Goal: Task Accomplishment & Management: Manage account settings

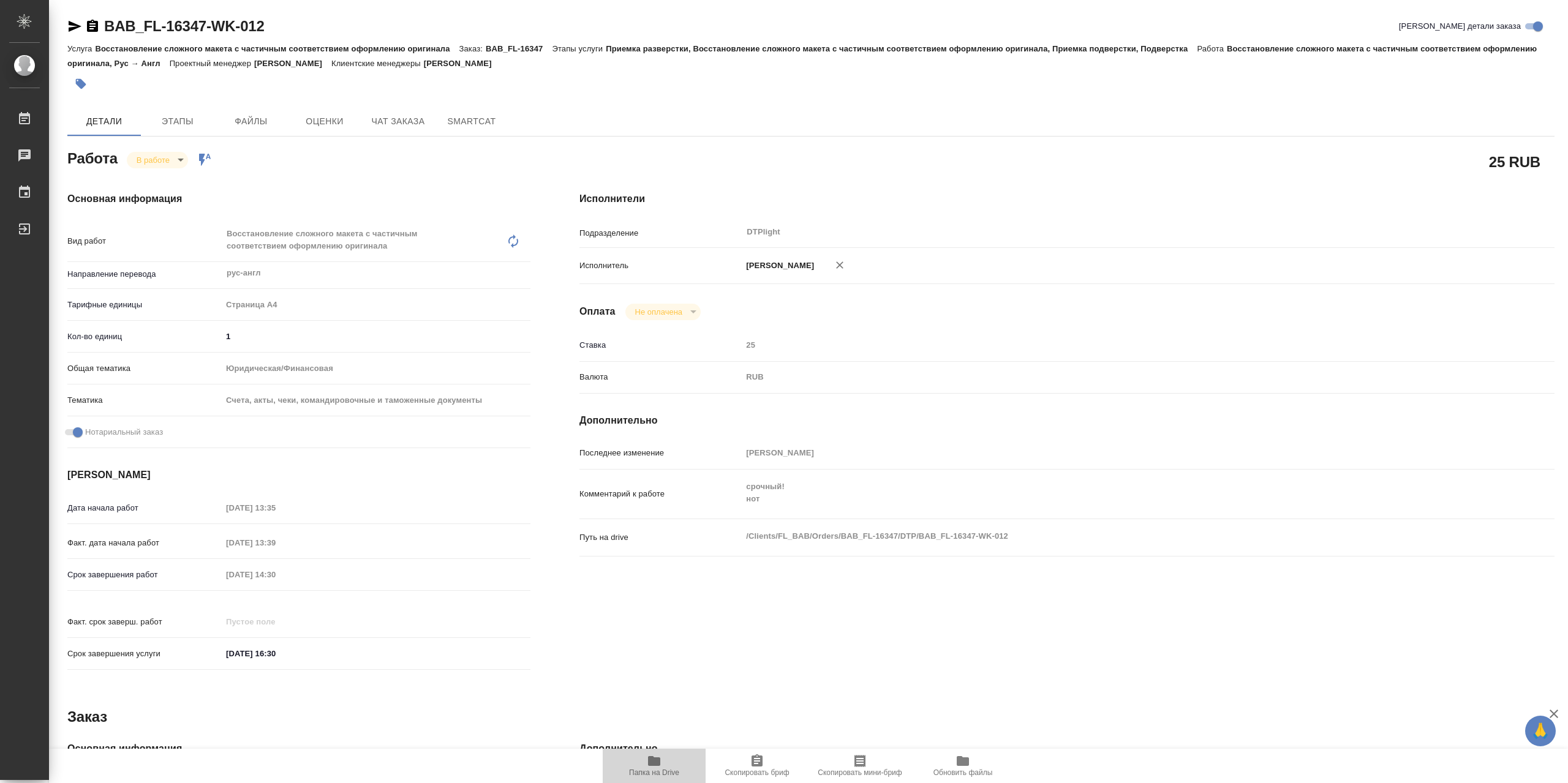
click at [669, 759] on span "Папка на Drive" at bounding box center [654, 765] width 88 height 23
click at [195, 160] on div "В работе inProgress Работа включена в последовательность" at bounding box center [169, 159] width 85 height 17
click at [182, 162] on body "🙏 .cls-1 fill:#fff; AWATERA Сархатов Руслан Работы 0 Чаты График Выйти BAB_FL-1…" at bounding box center [784, 391] width 1568 height 783
click at [187, 185] on li "Выполнен" at bounding box center [167, 184] width 81 height 20
type textarea "x"
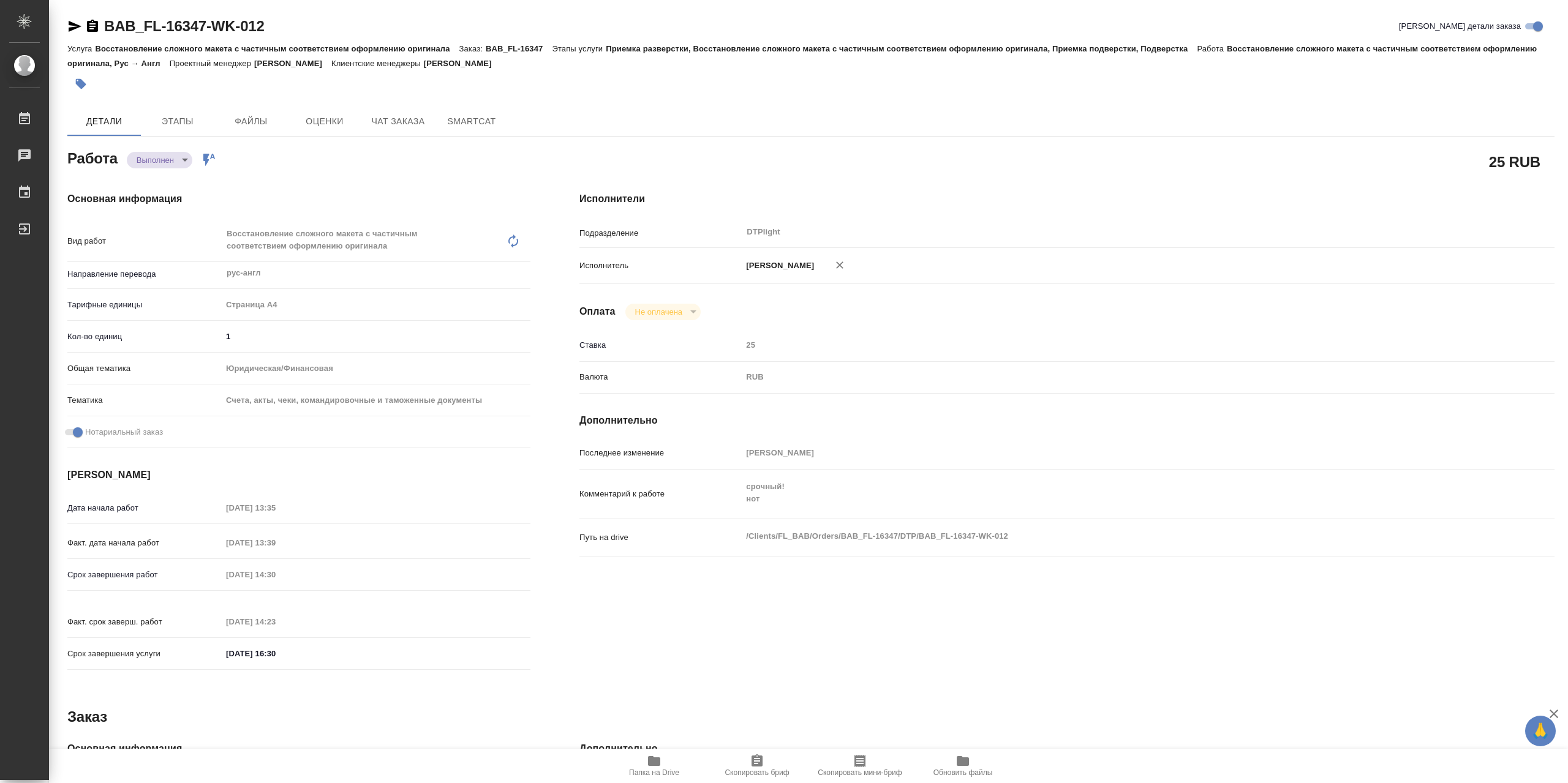
type textarea "x"
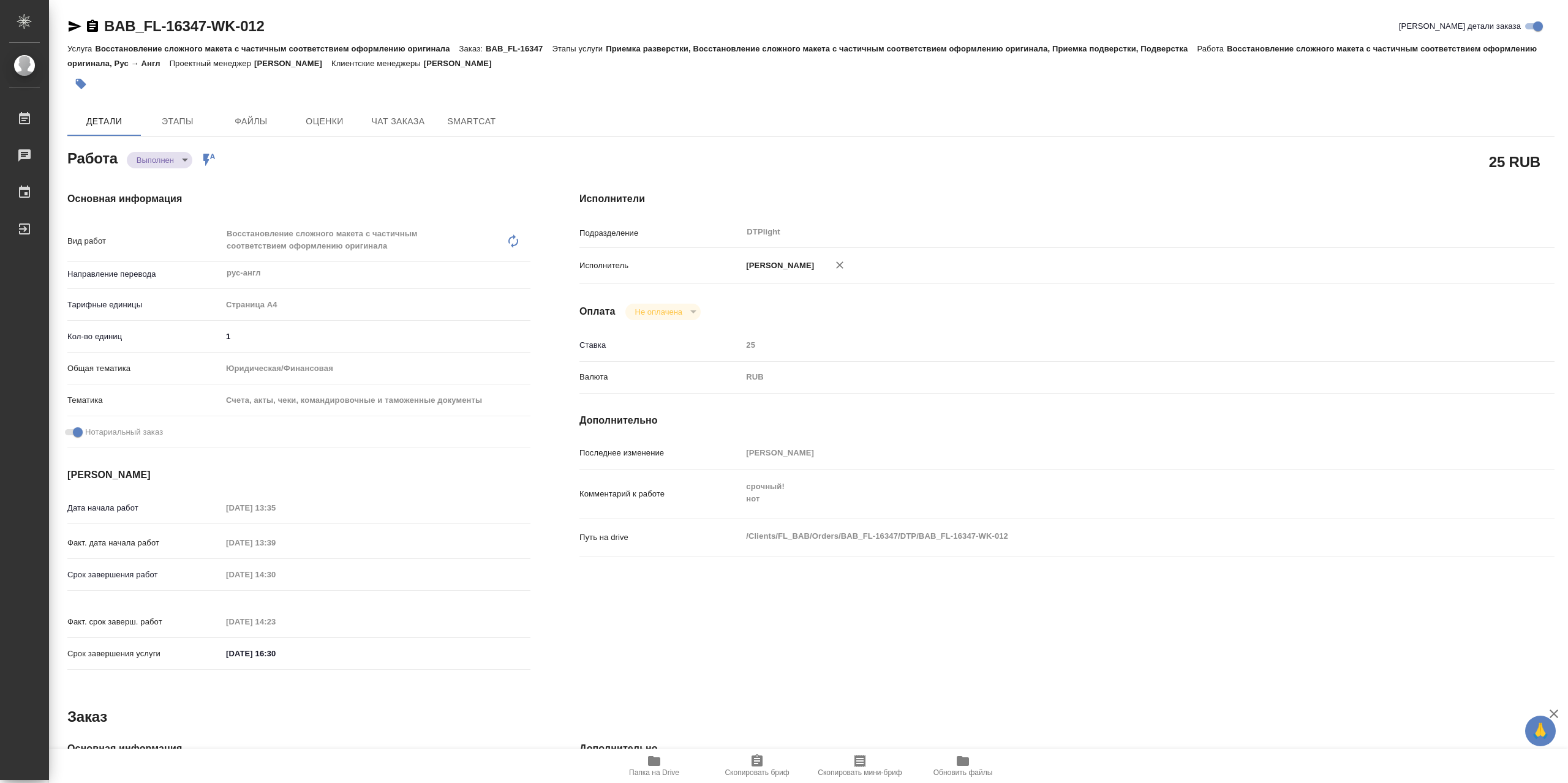
type textarea "x"
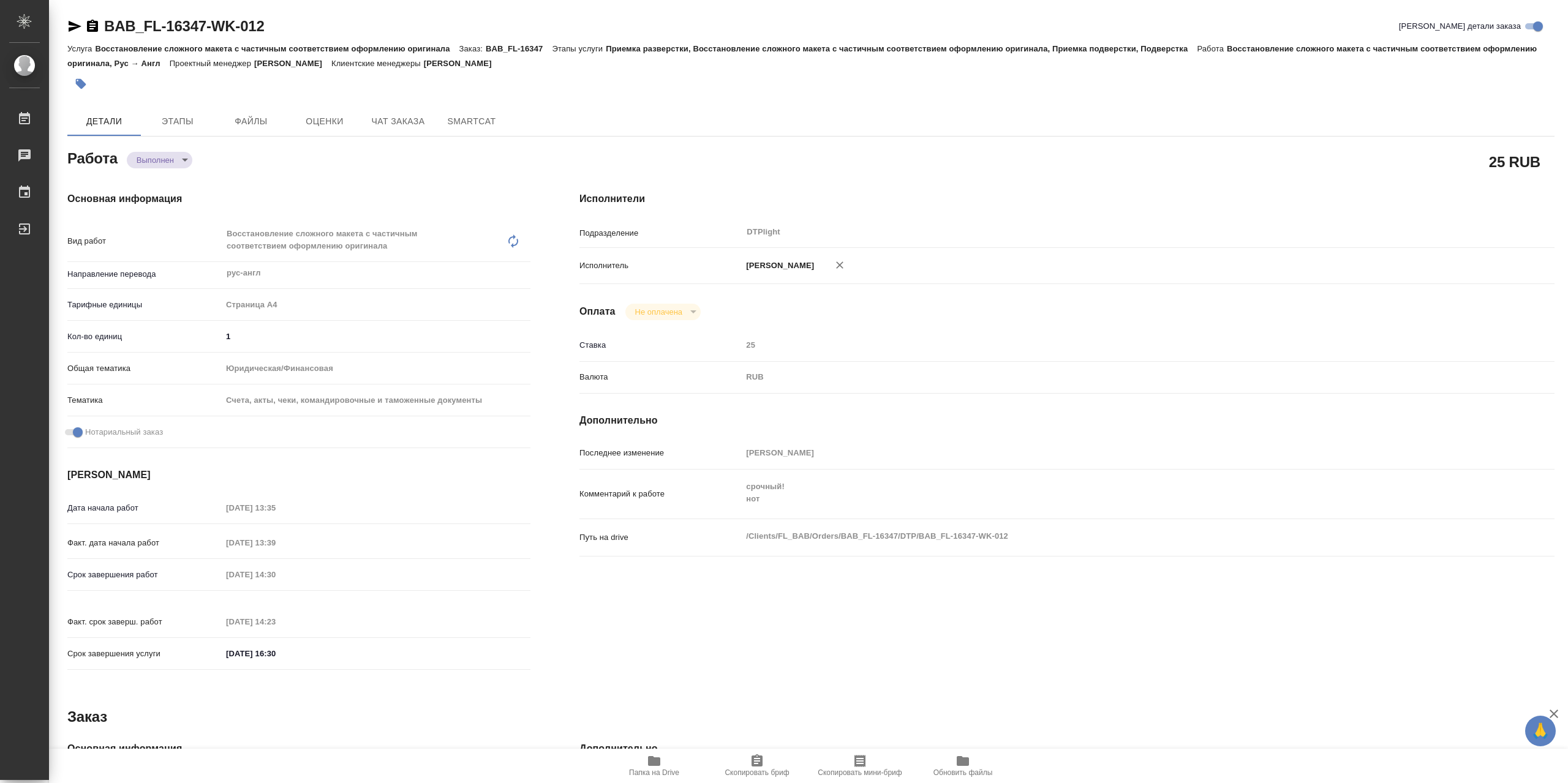
type textarea "x"
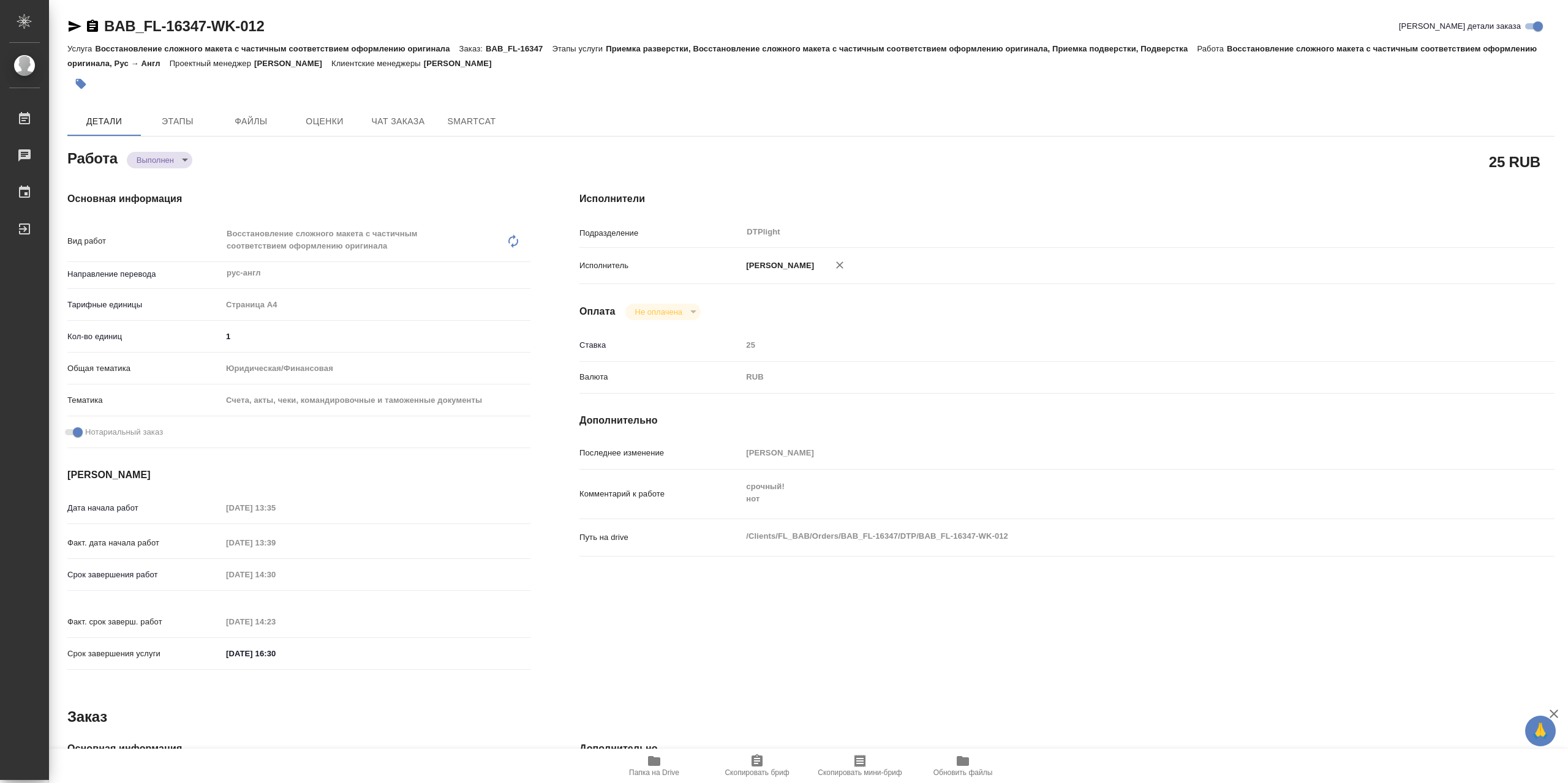
type textarea "x"
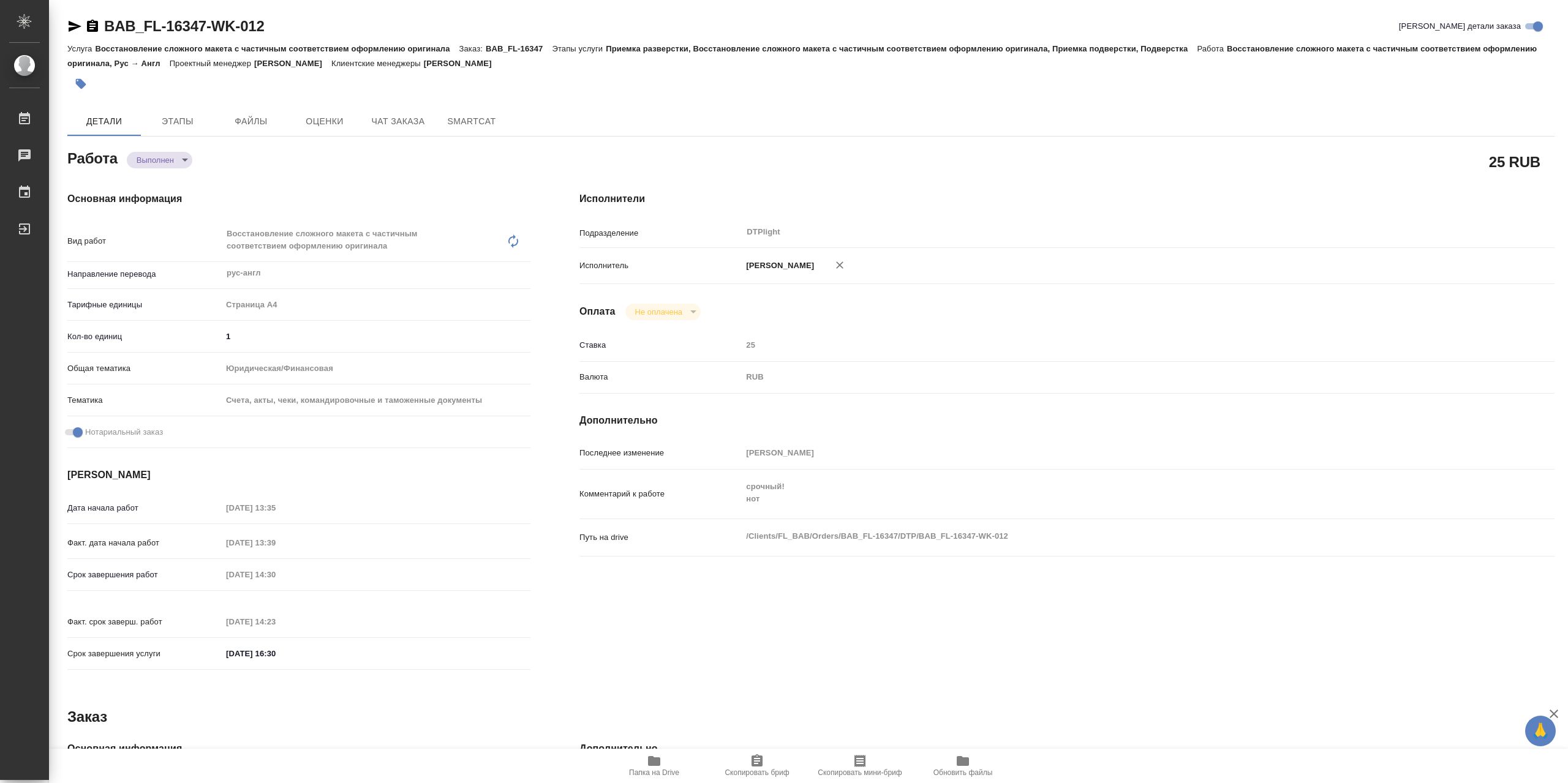
type textarea "x"
click at [653, 763] on icon "button" at bounding box center [653, 761] width 12 height 10
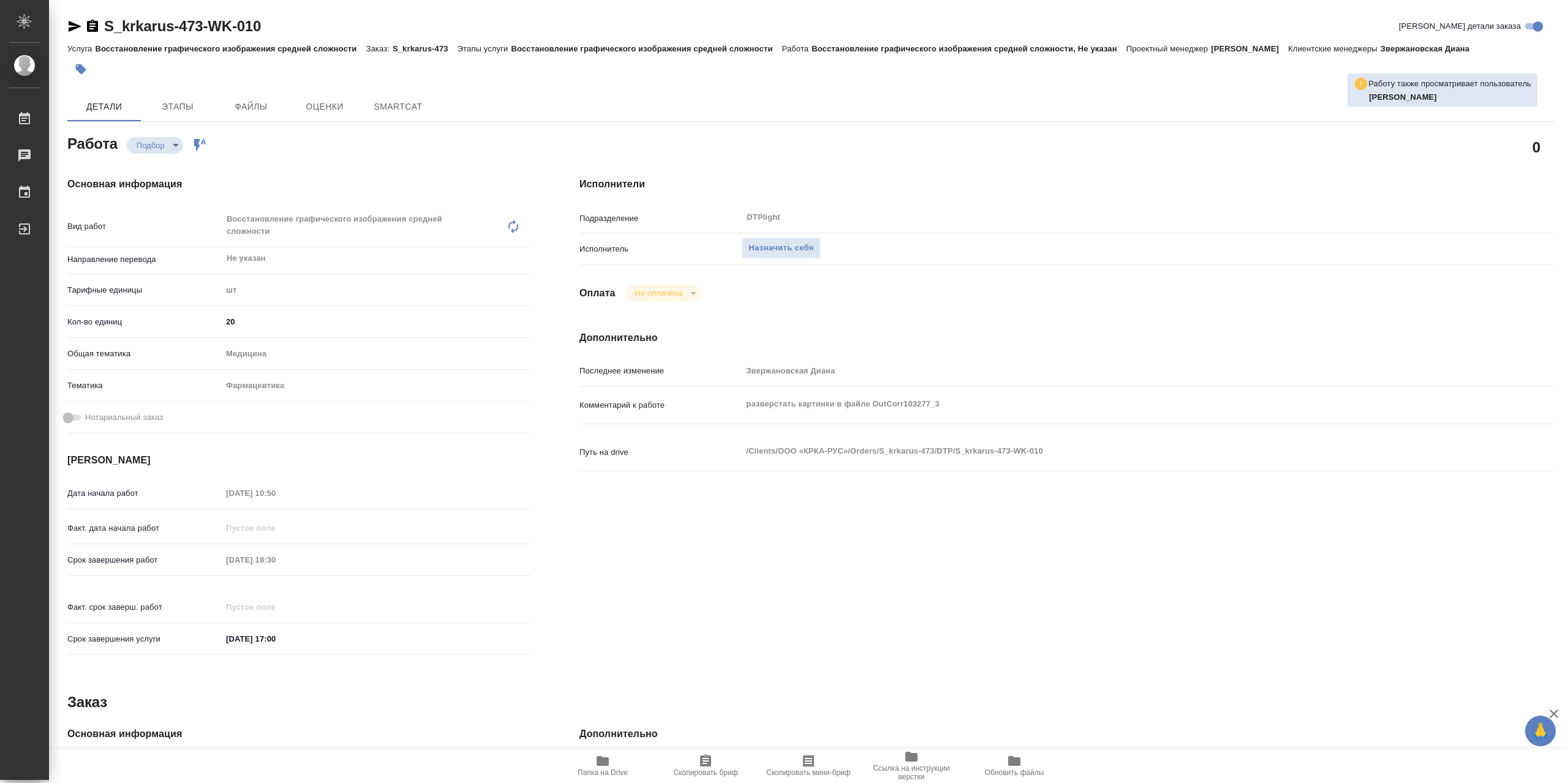
type textarea "x"
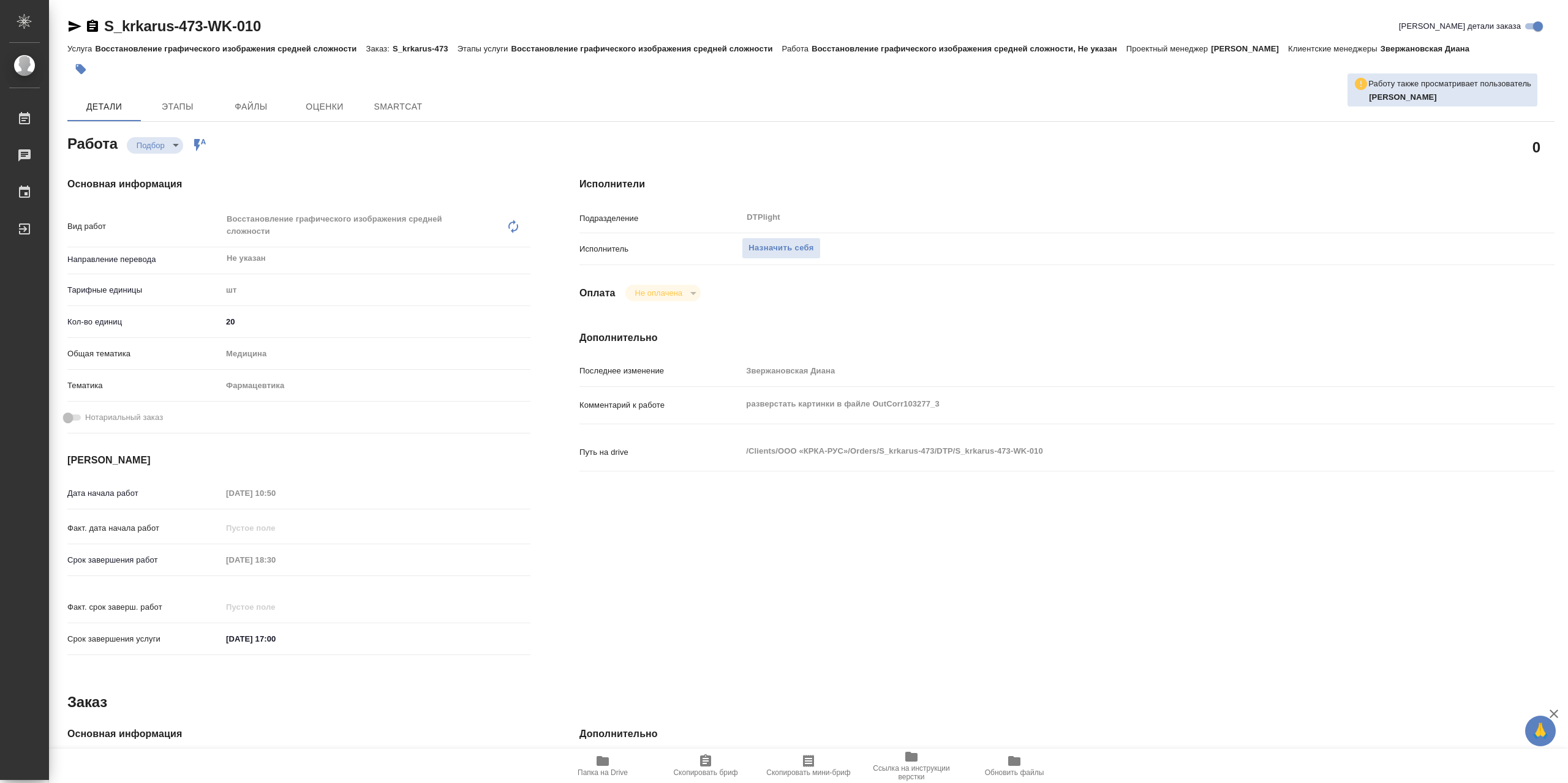
type textarea "x"
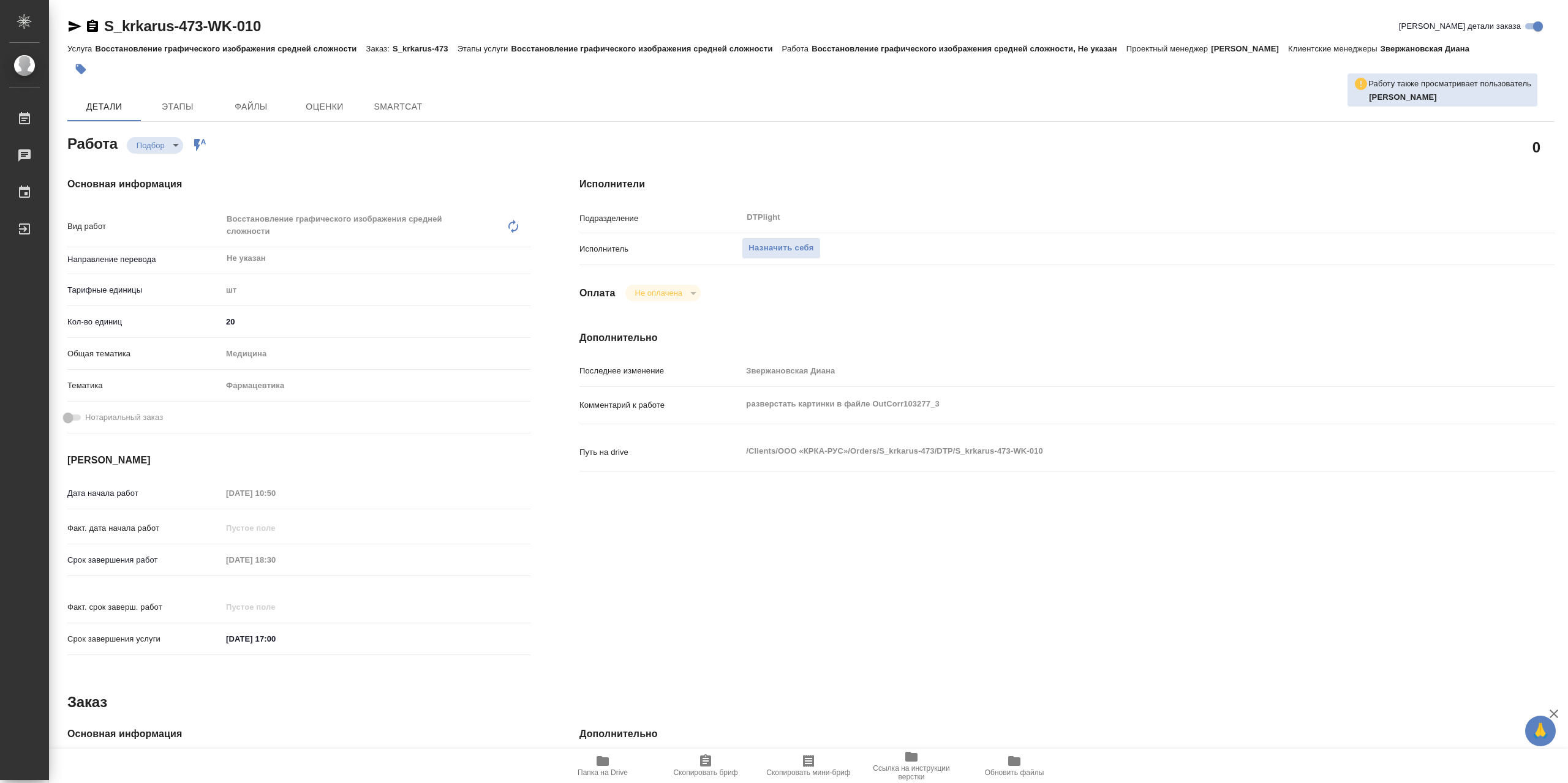
type textarea "x"
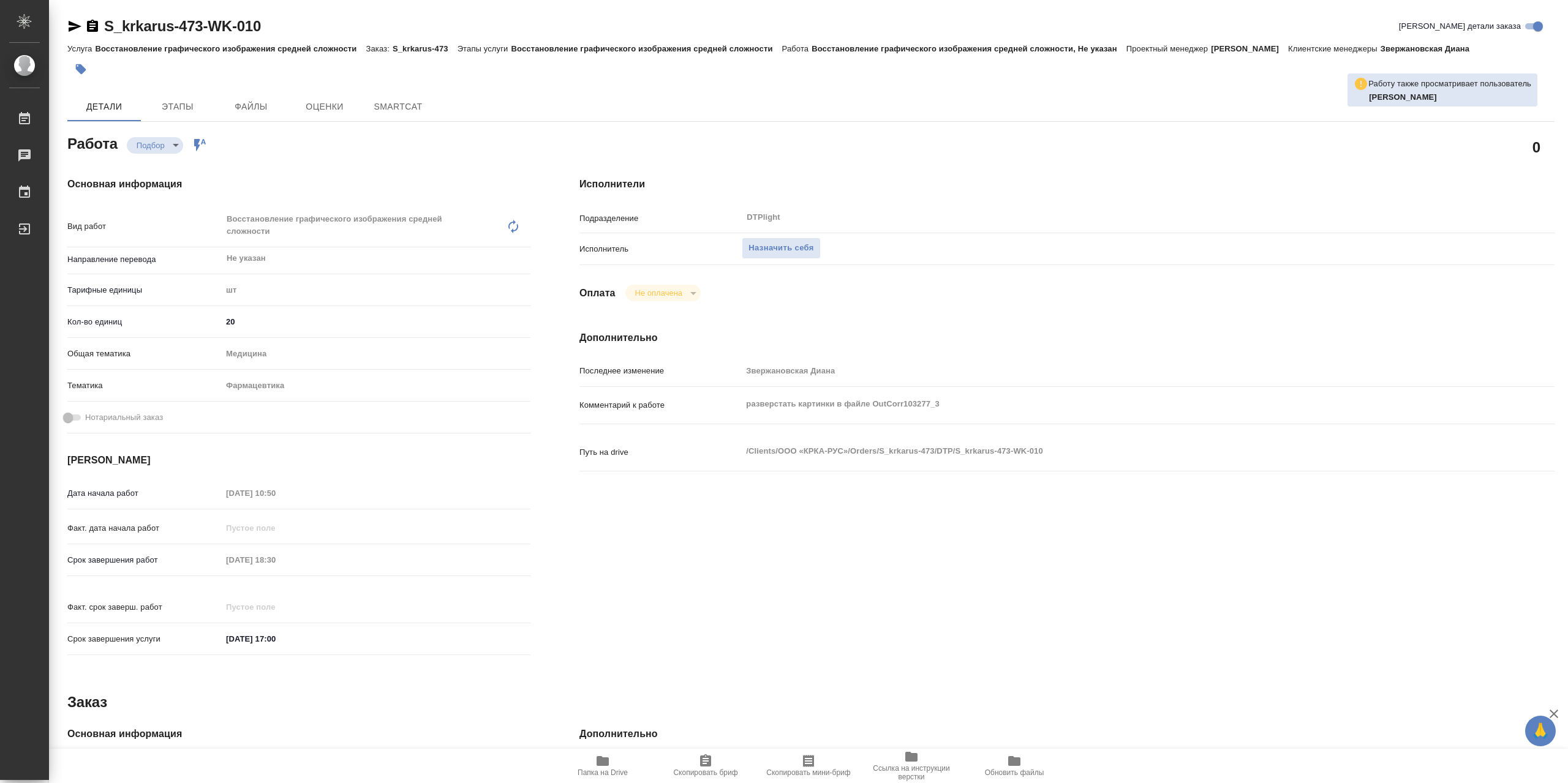
type textarea "x"
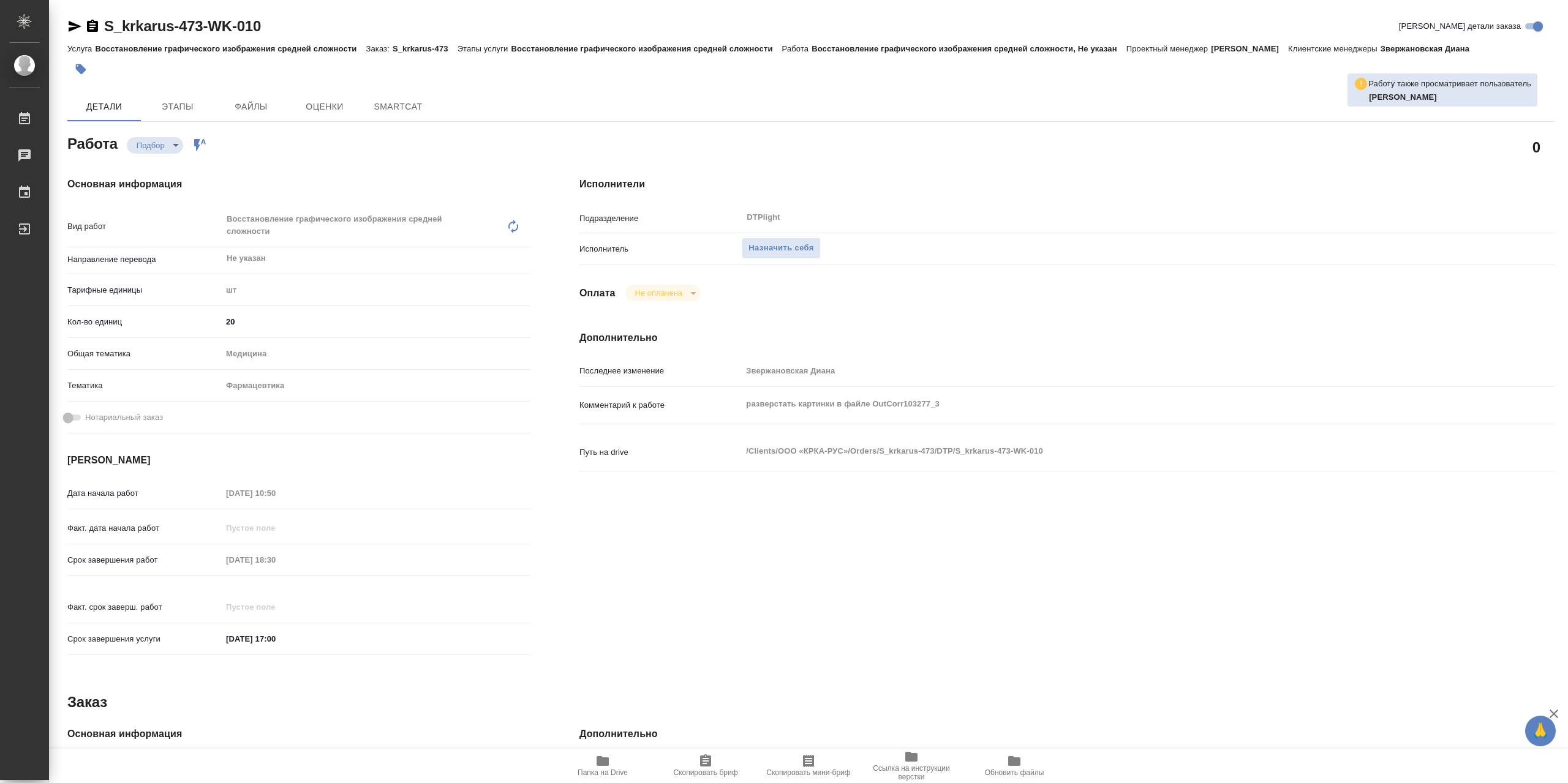
type textarea "x"
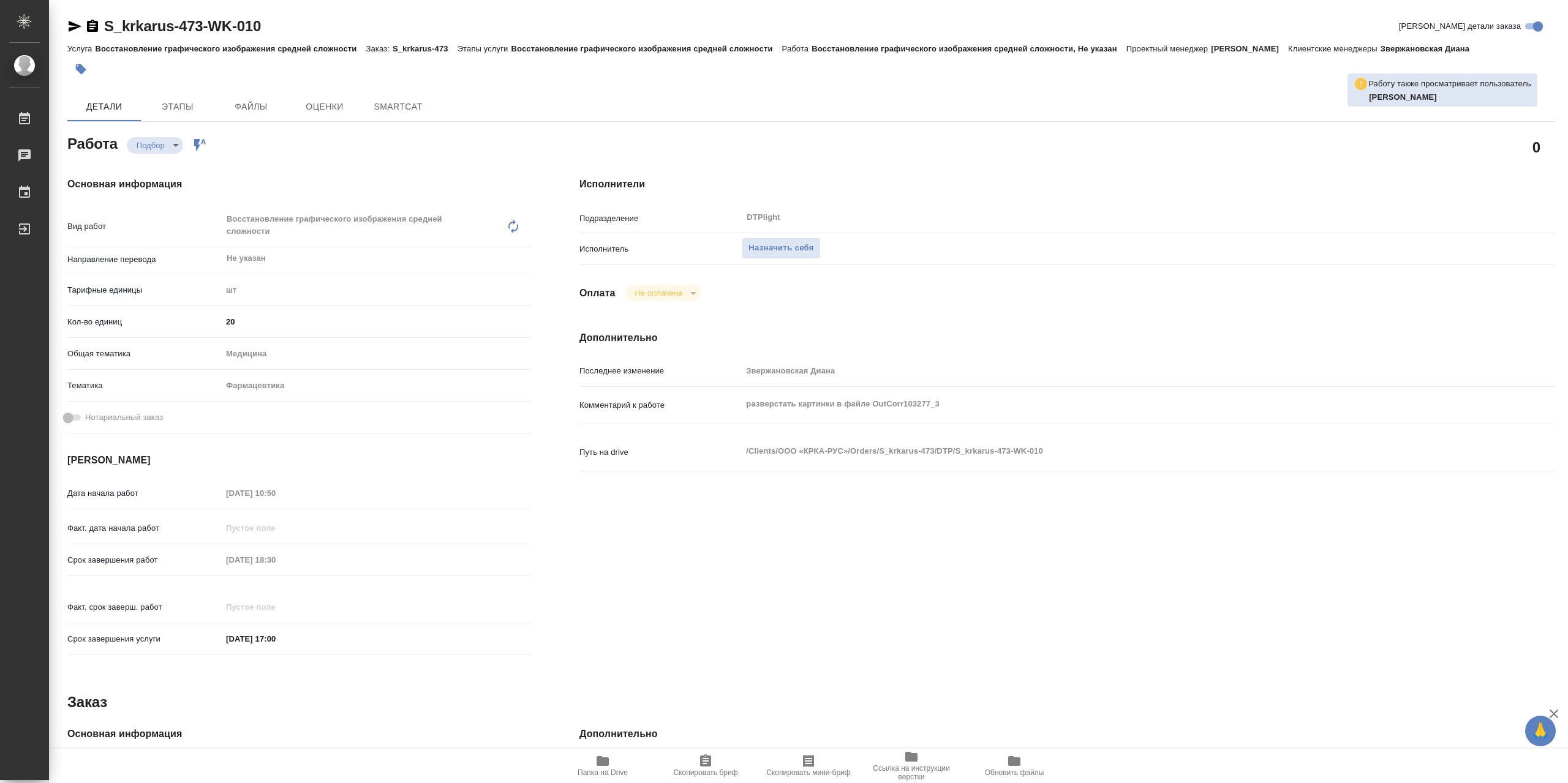
type textarea "x"
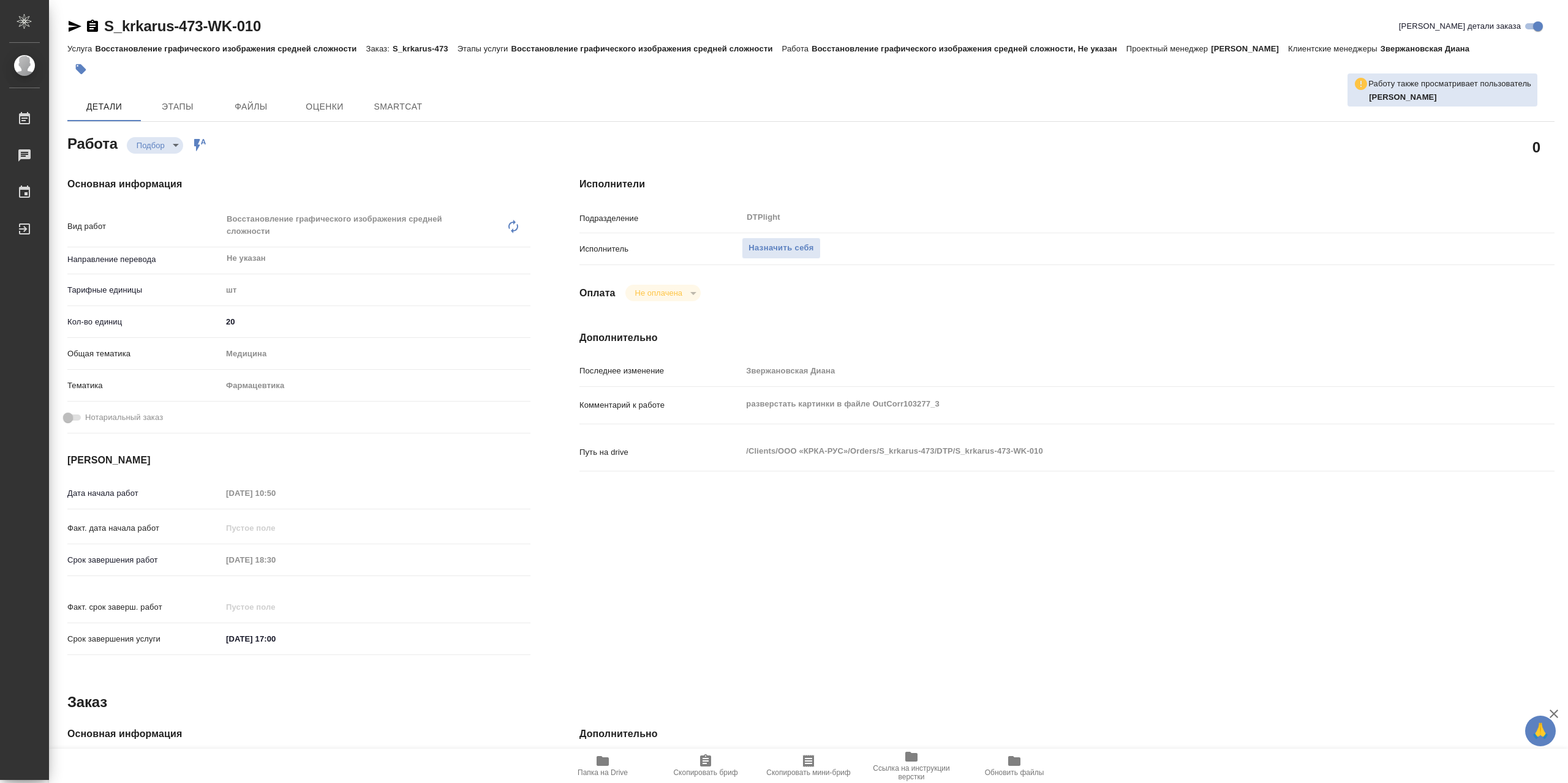
type textarea "x"
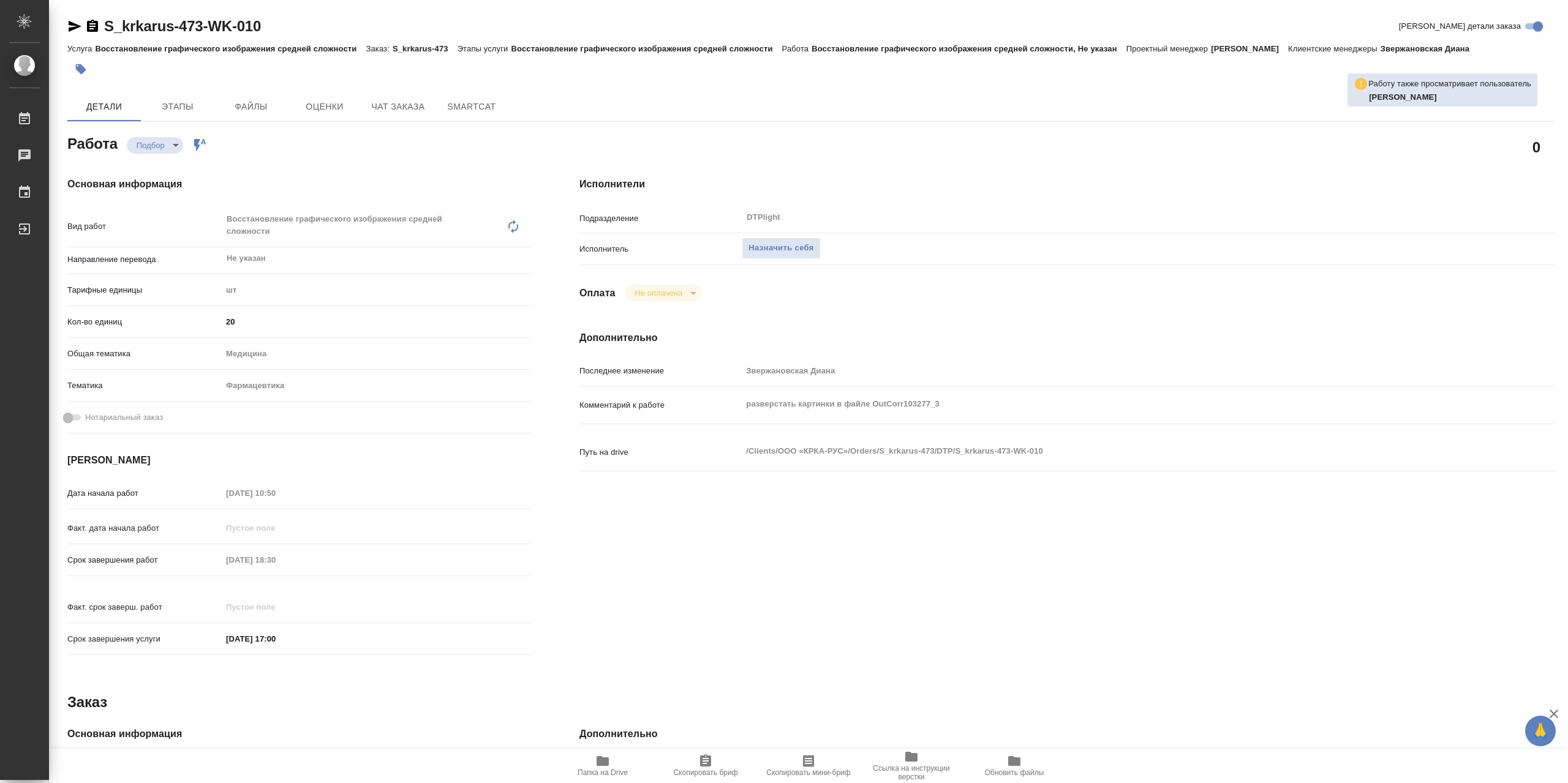
type textarea "x"
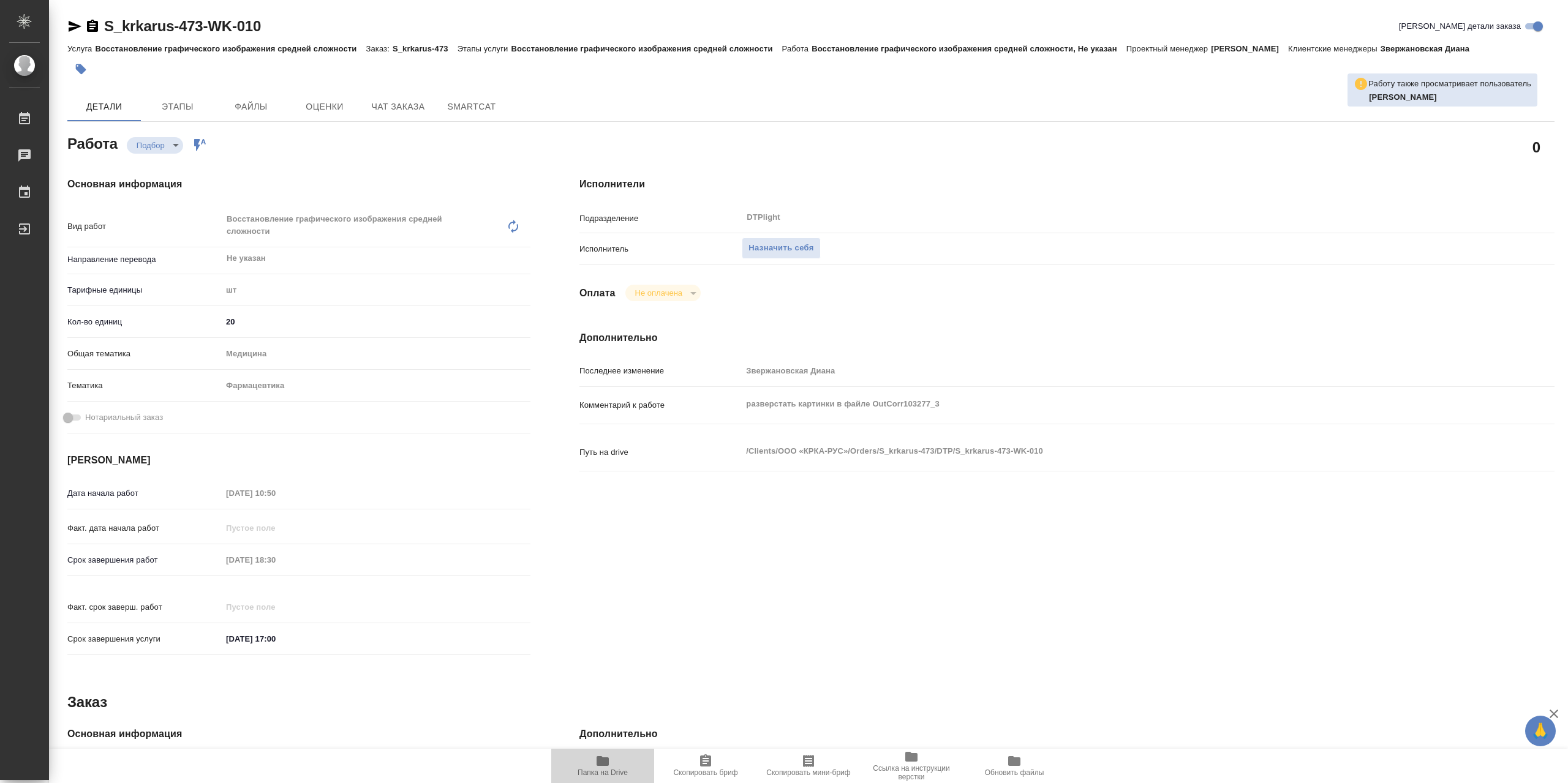
drag, startPoint x: 600, startPoint y: 765, endPoint x: 645, endPoint y: 772, distance: 45.5
click at [601, 765] on icon "button" at bounding box center [602, 761] width 12 height 10
type textarea "x"
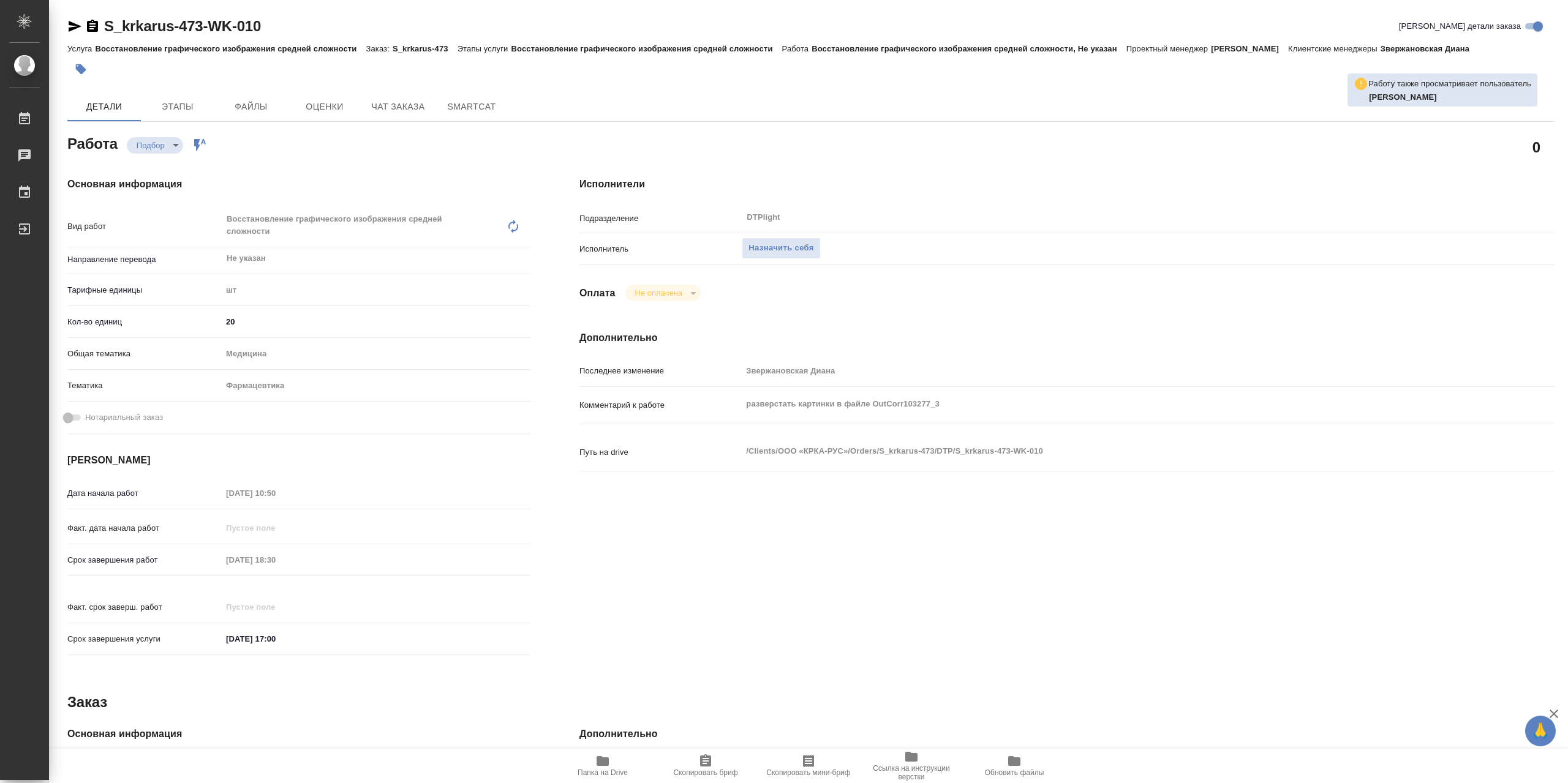
type textarea "x"
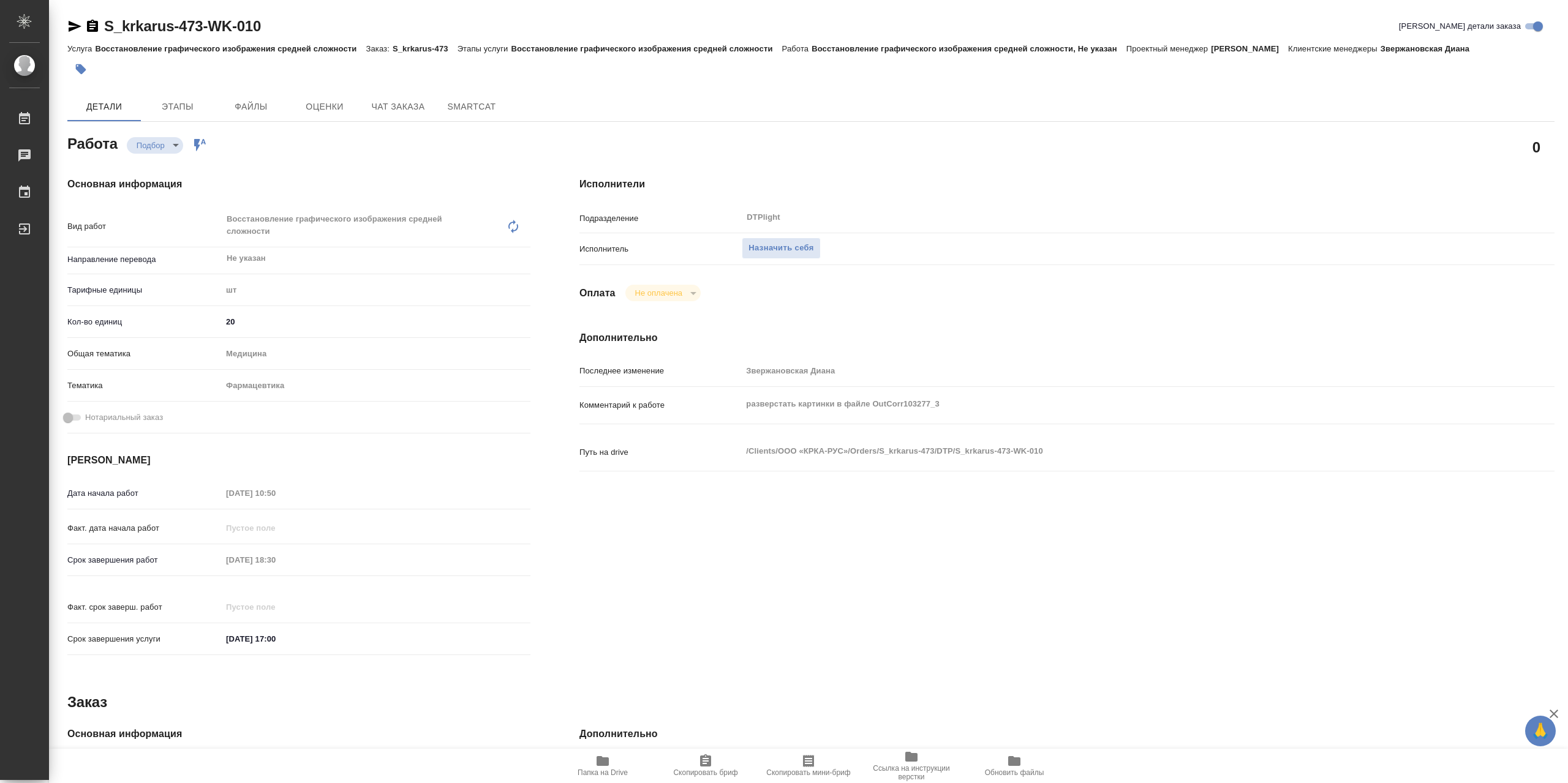
type textarea "x"
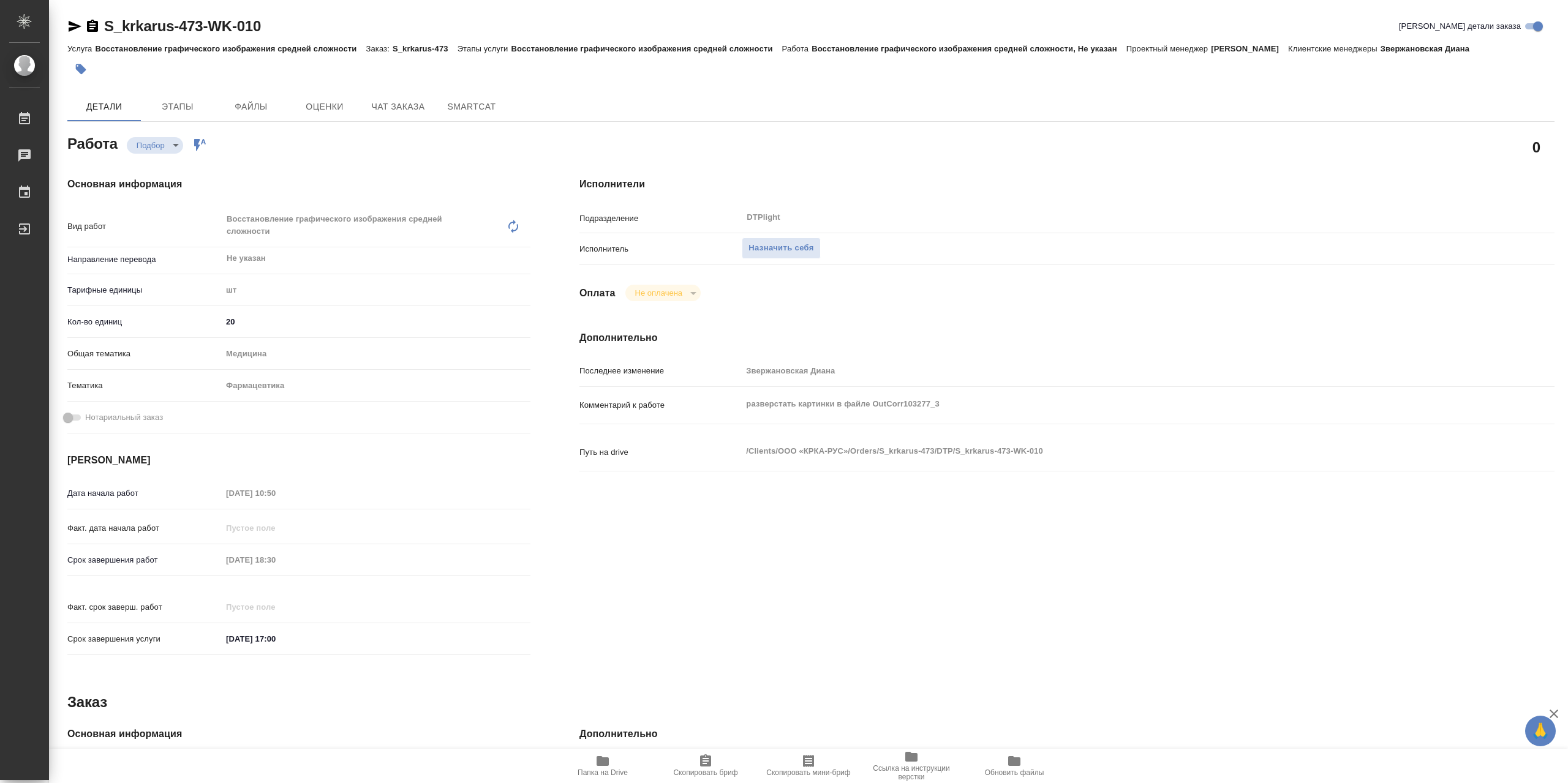
type textarea "x"
click at [813, 255] on span "Назначить себя" at bounding box center [780, 247] width 65 height 14
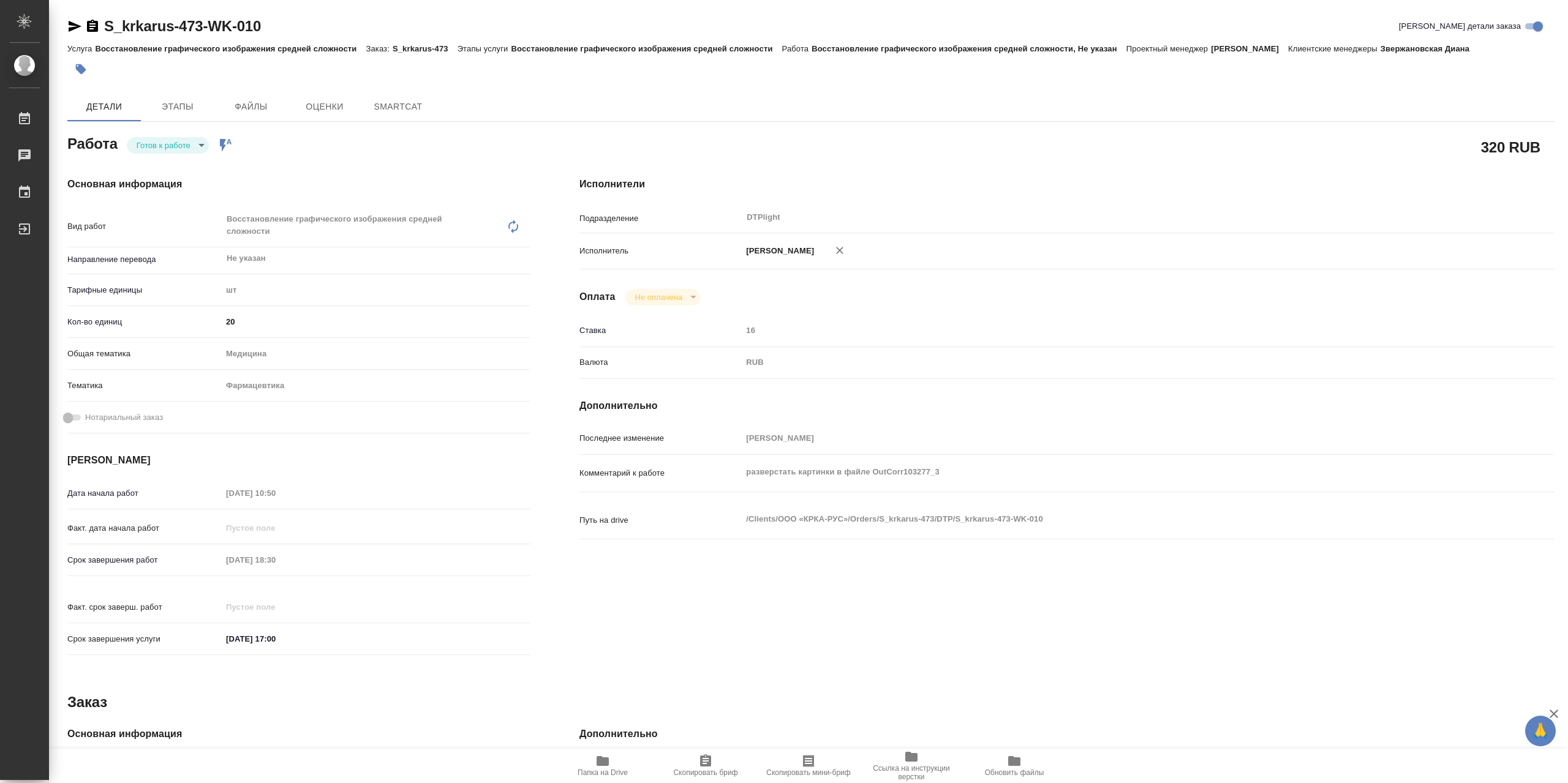
type textarea "x"
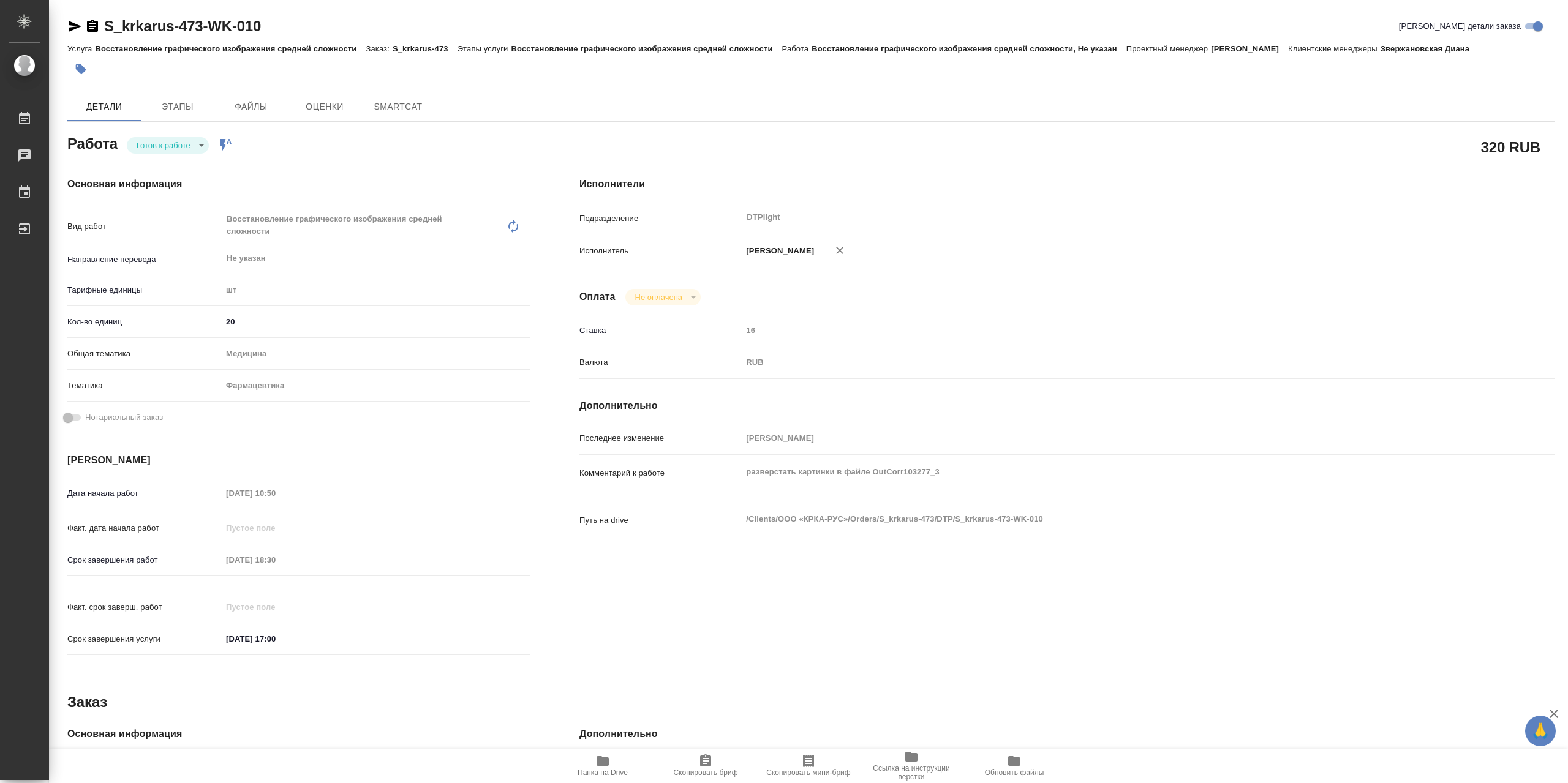
type textarea "x"
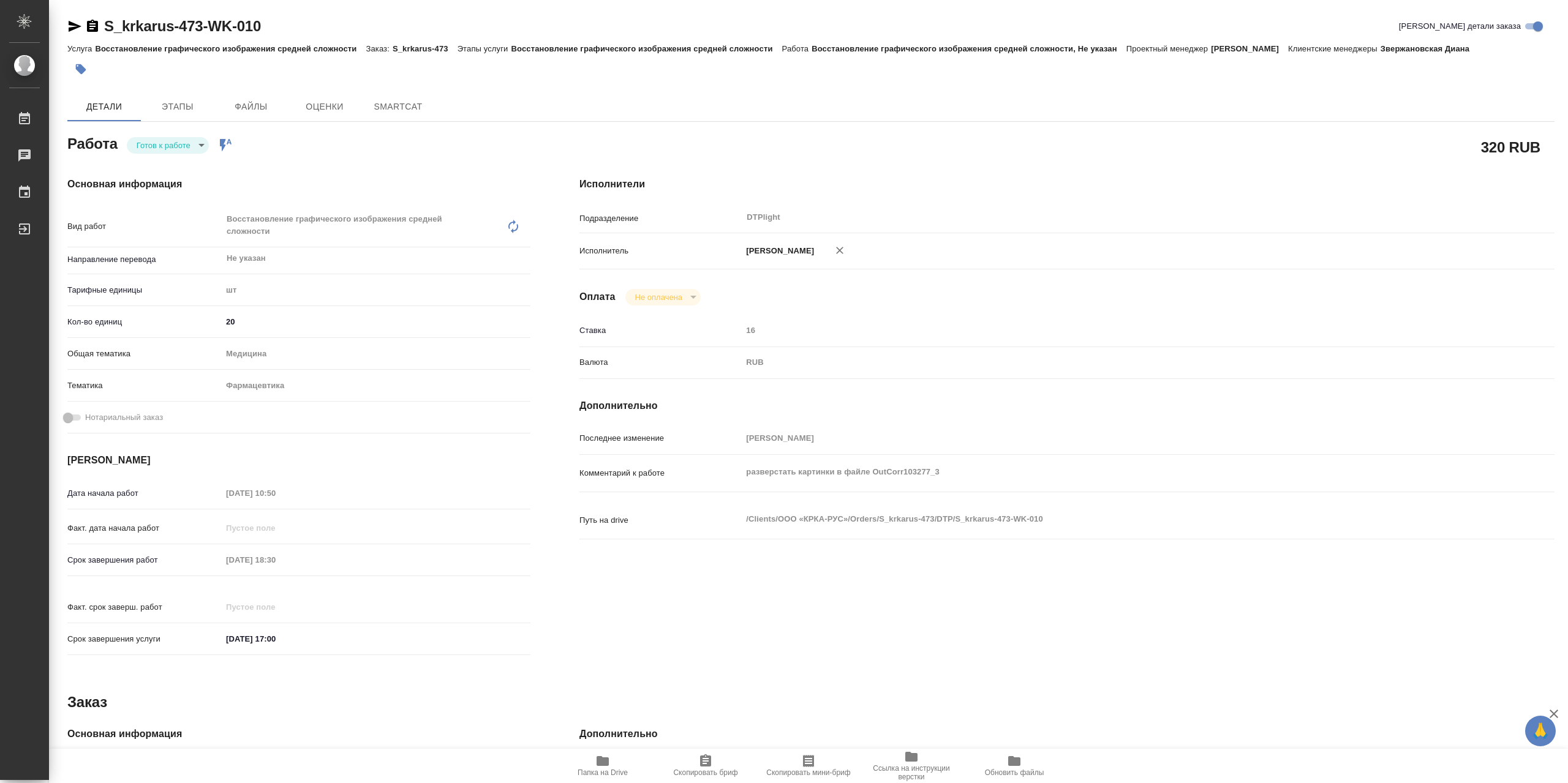
type textarea "x"
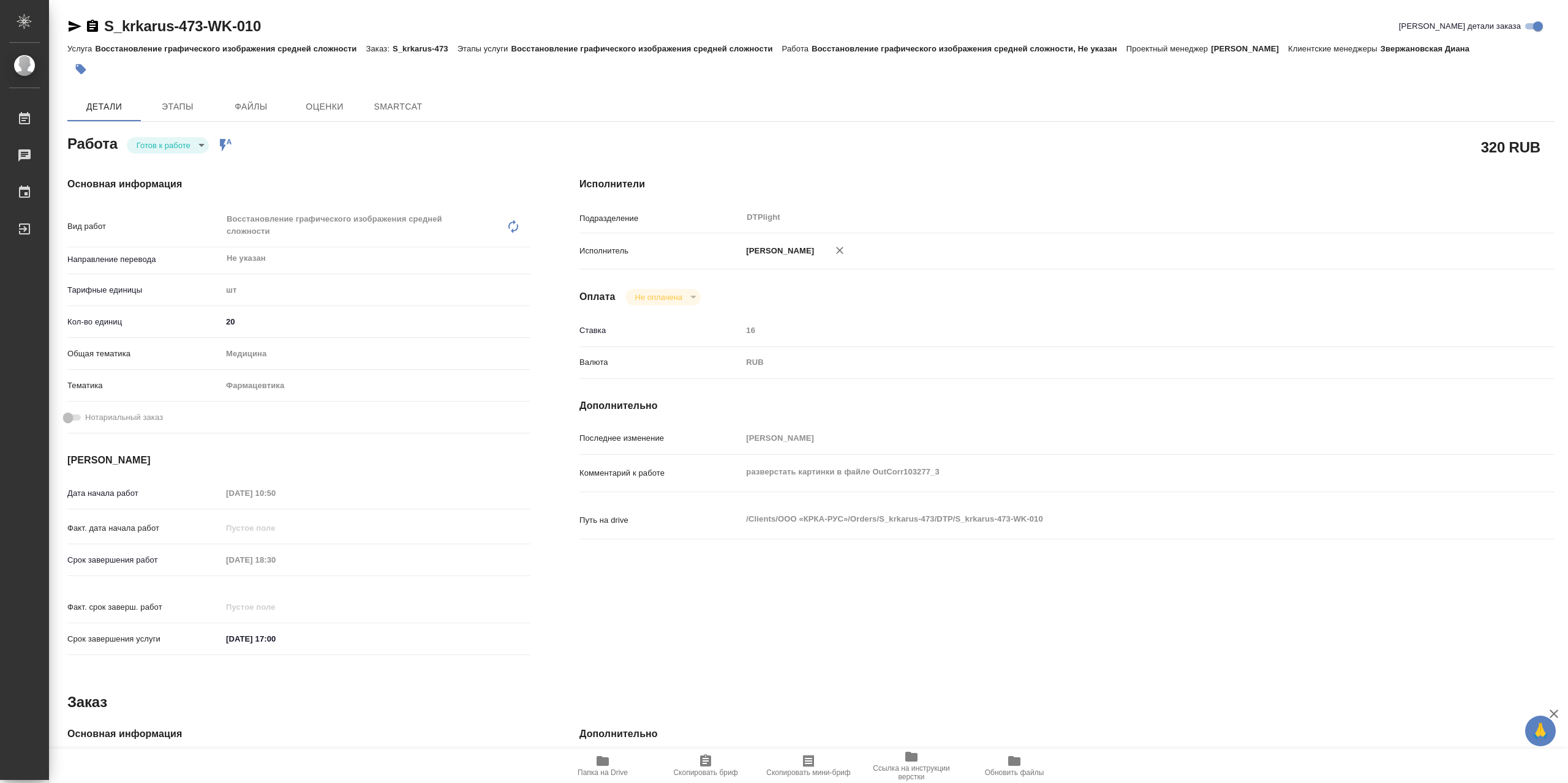
type textarea "x"
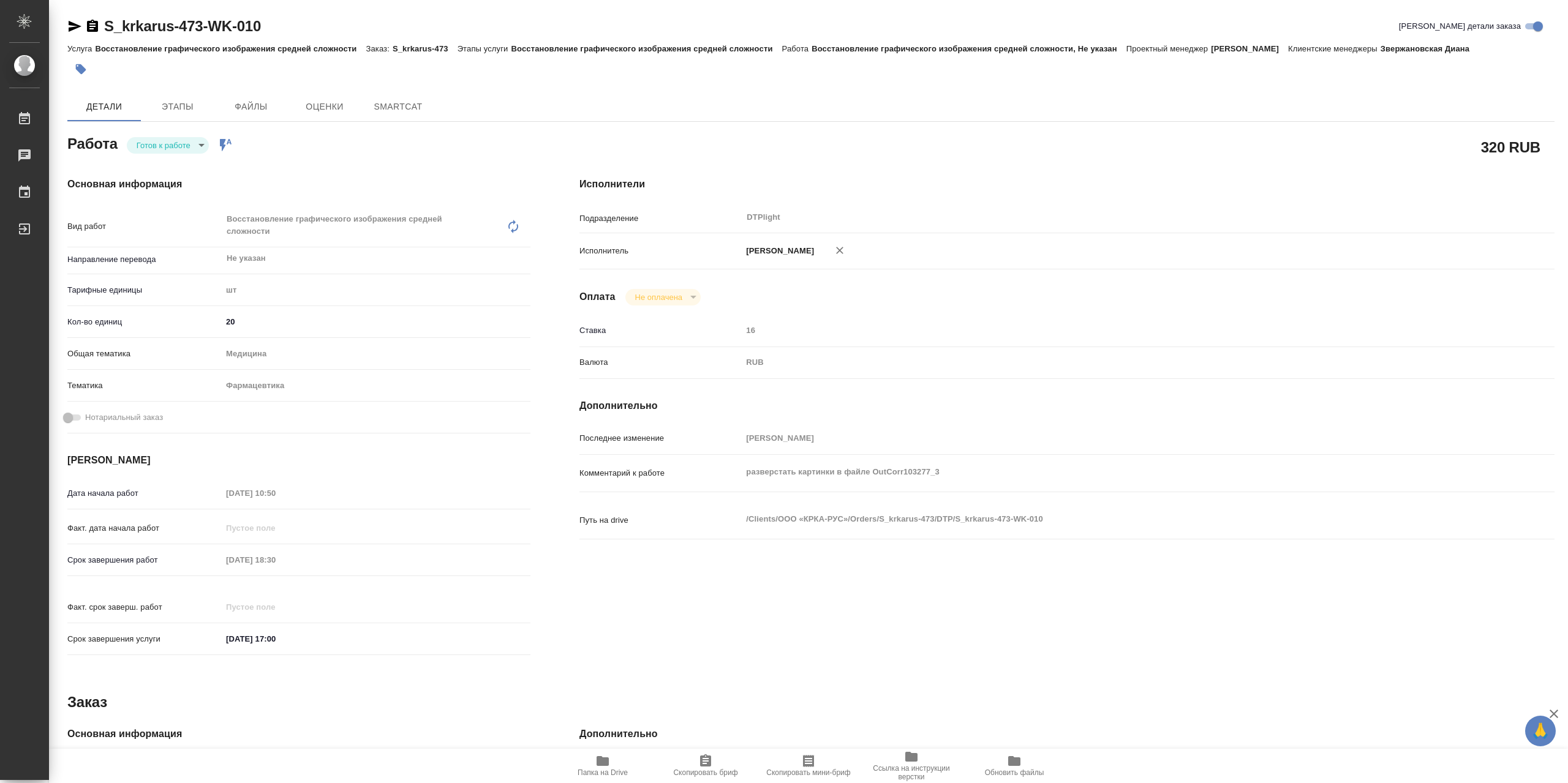
type textarea "x"
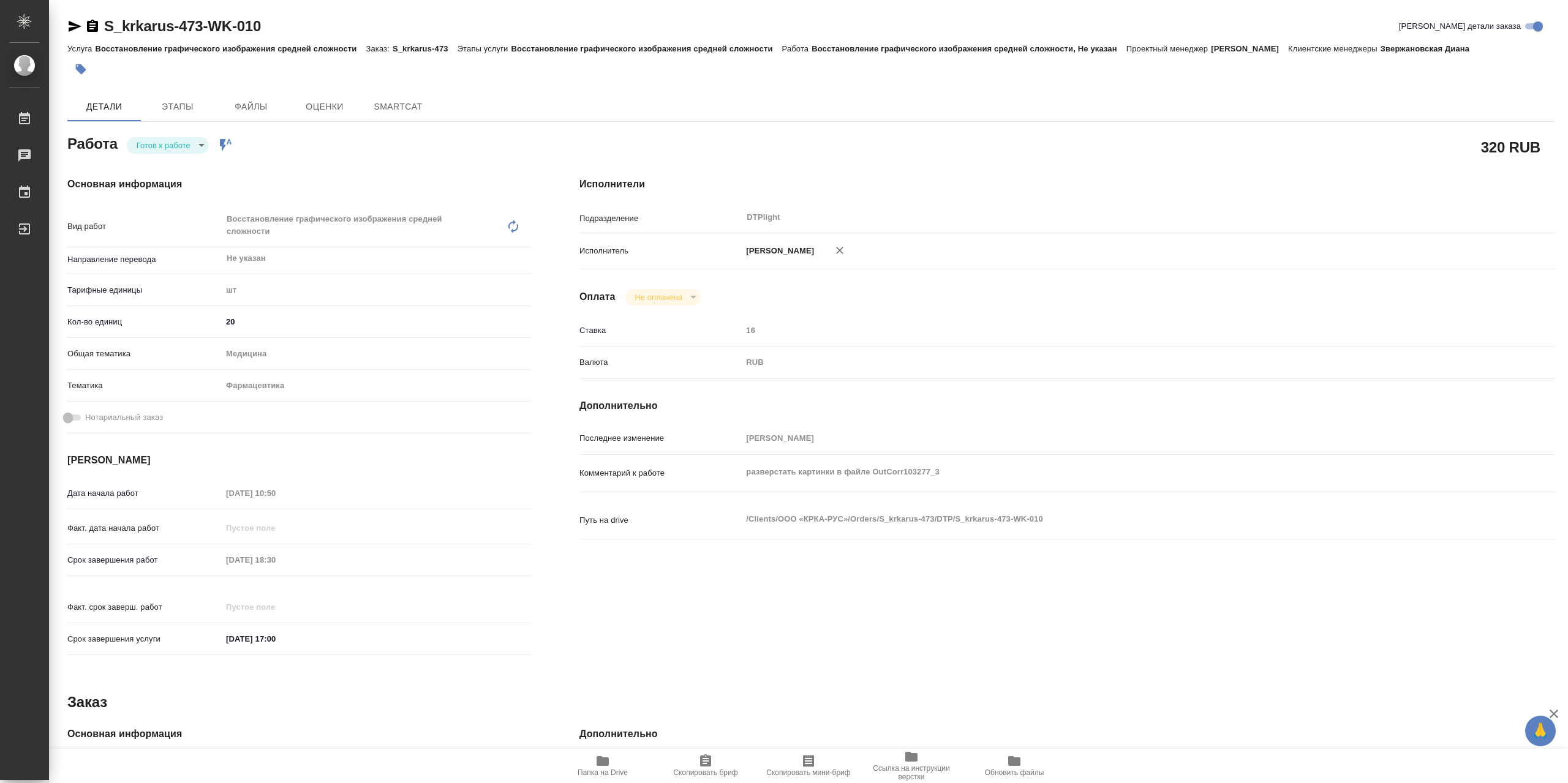
type textarea "x"
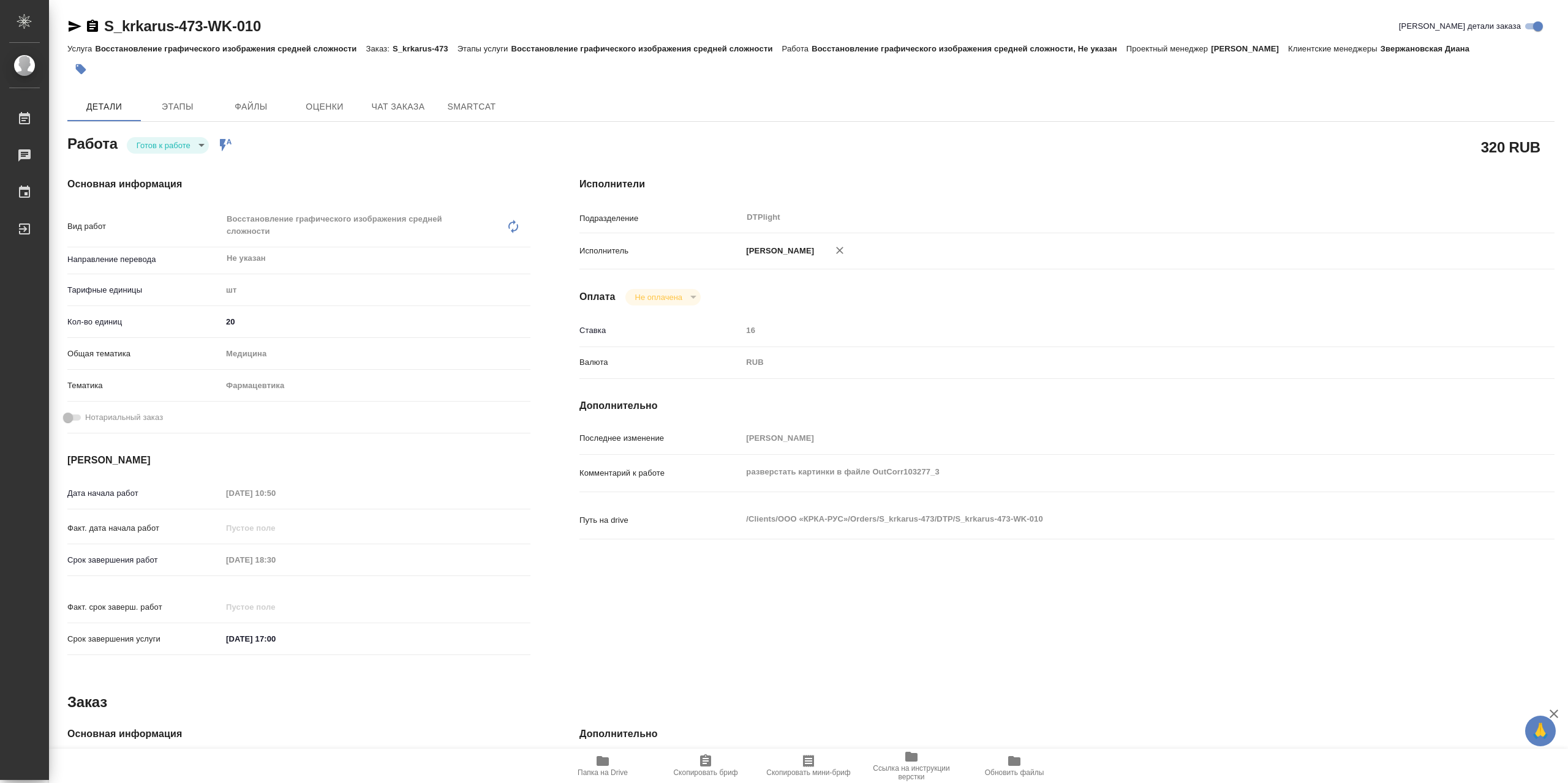
click at [190, 150] on body "🙏 .cls-1 fill:#fff; AWATERA Сархатов Руслан Работы Чаты График Выйти S_krkarus-…" at bounding box center [784, 391] width 1568 height 783
type textarea "x"
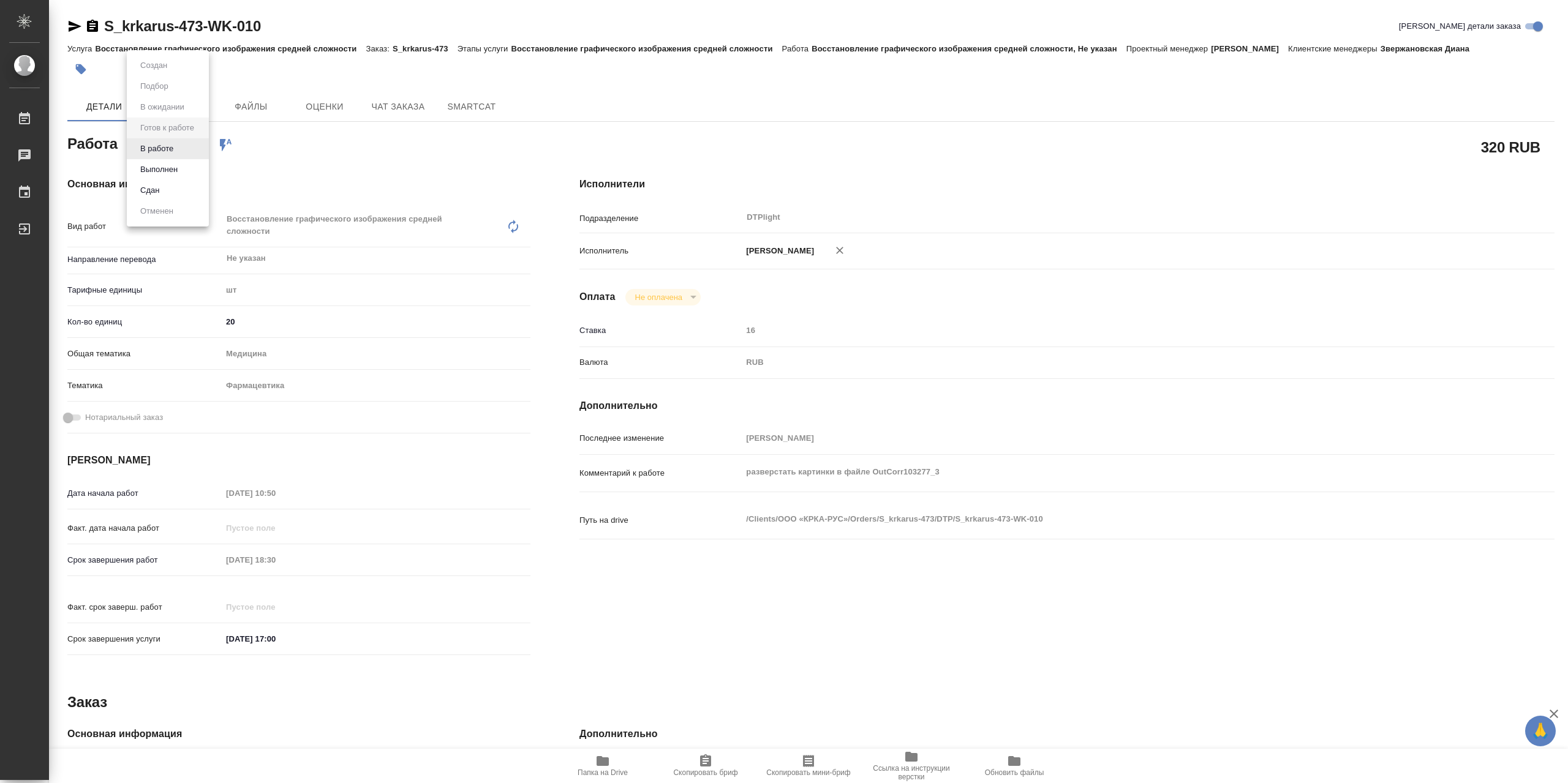
type textarea "x"
click at [190, 150] on li "В работе" at bounding box center [167, 148] width 82 height 20
type textarea "x"
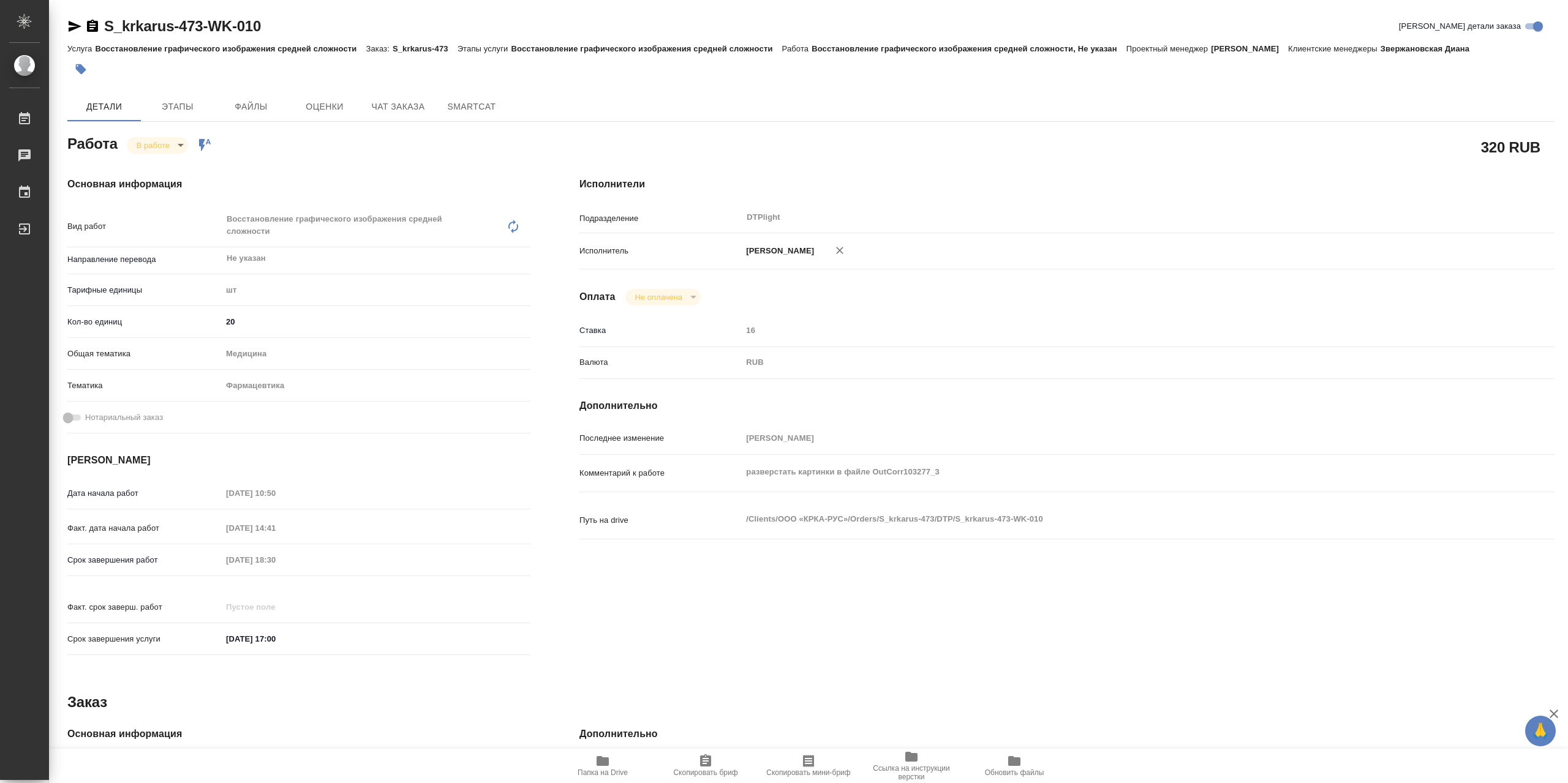
type textarea "x"
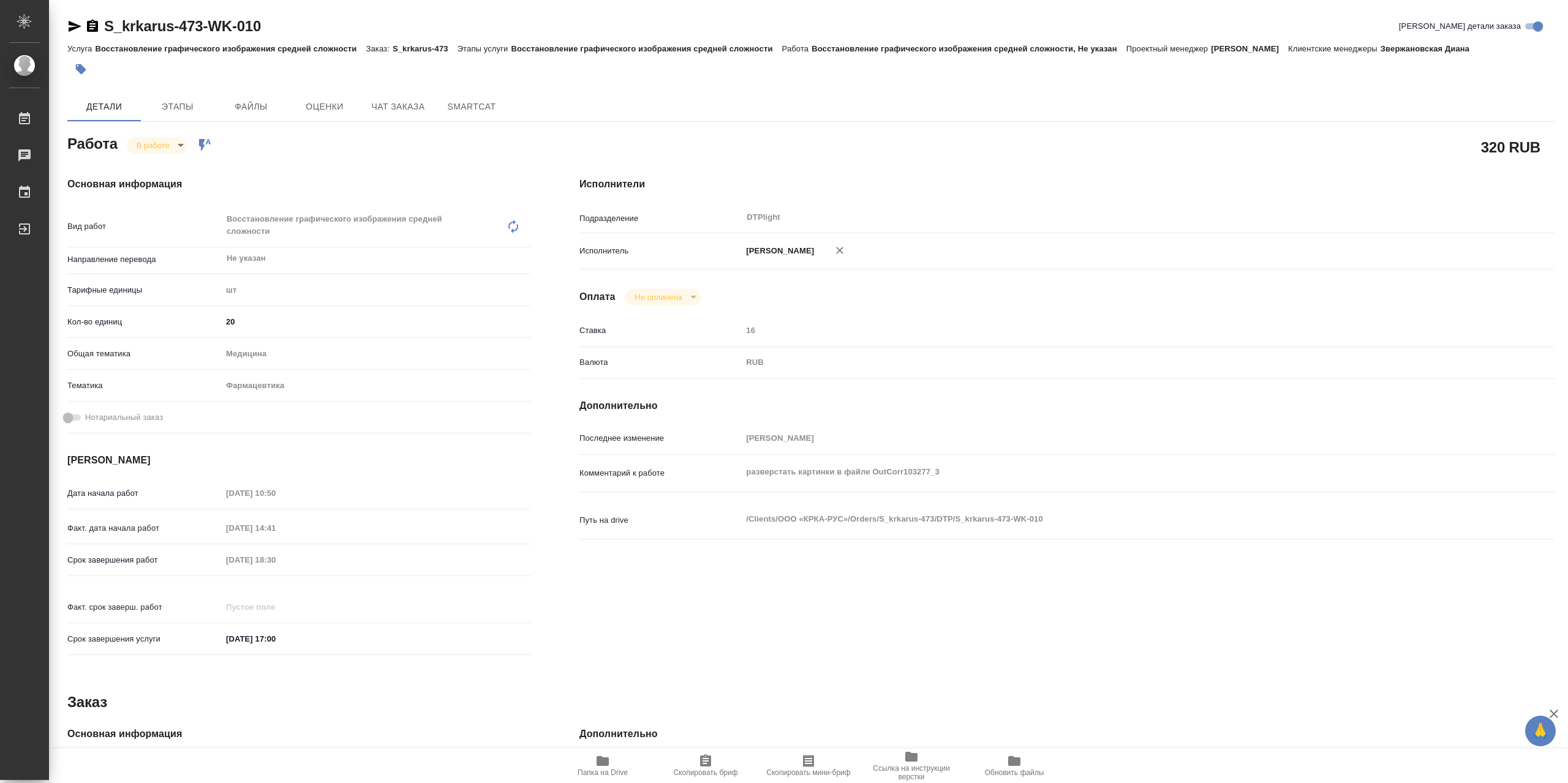
type textarea "x"
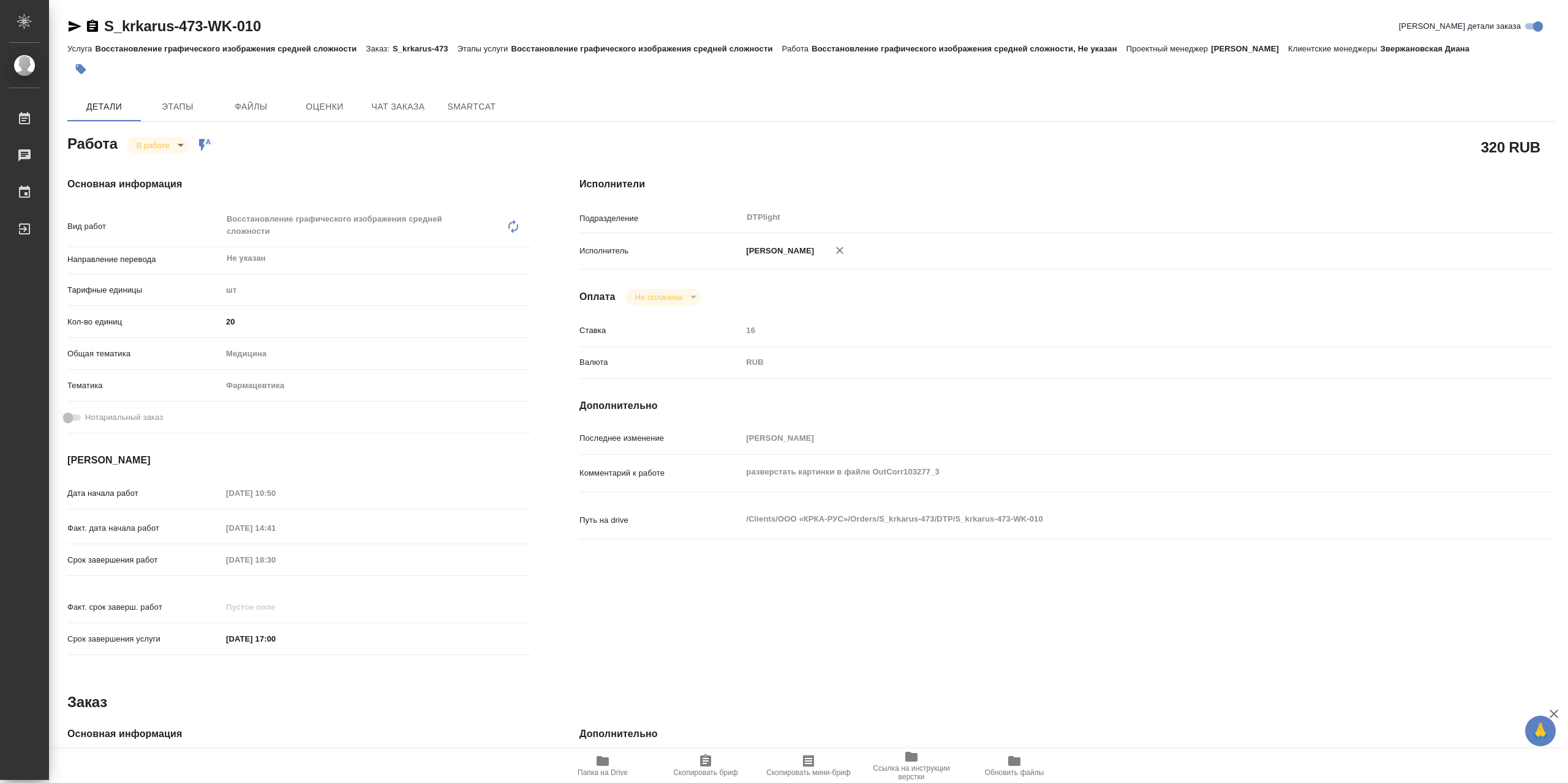
type textarea "x"
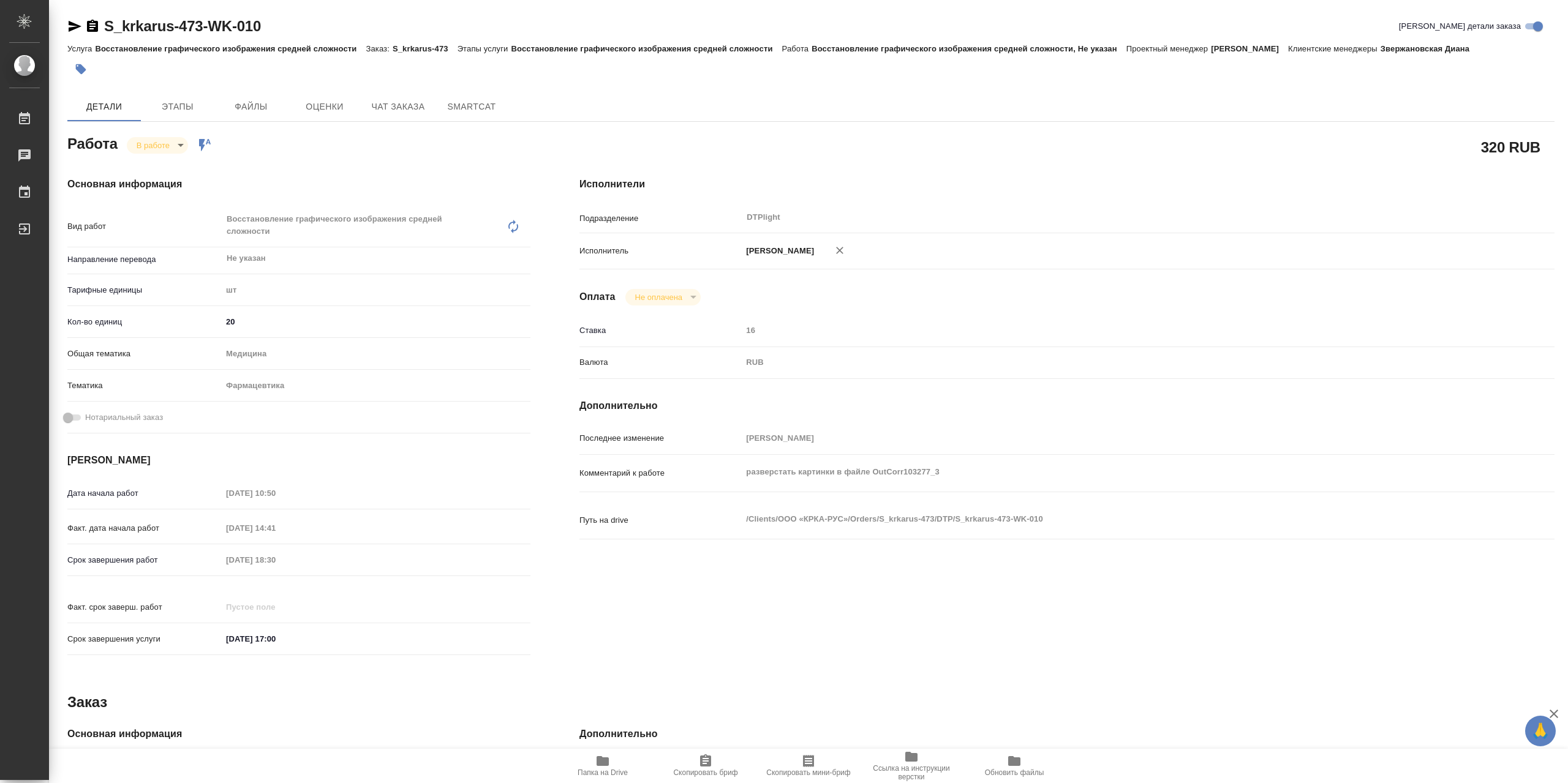
type textarea "x"
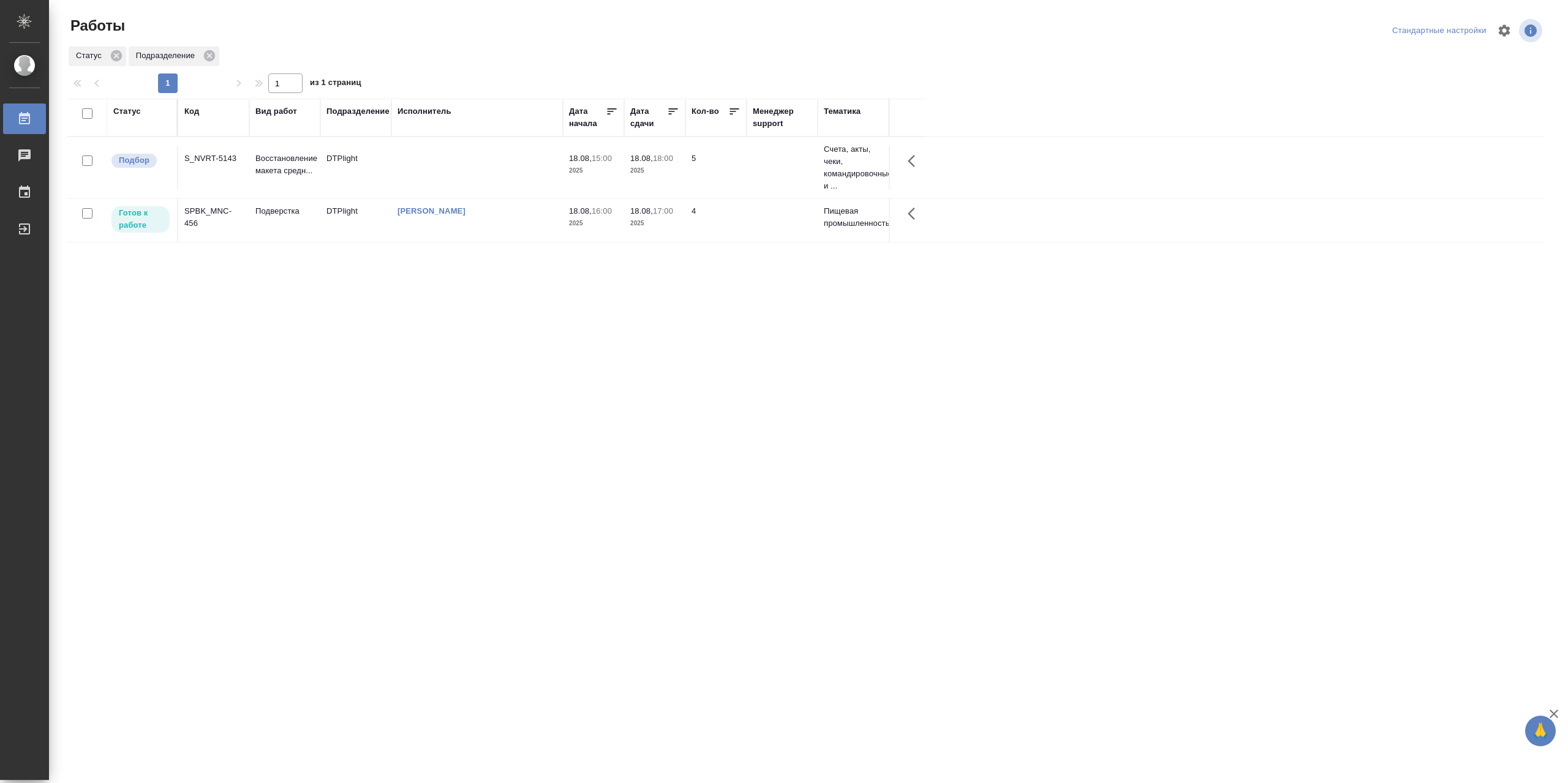
click at [463, 189] on td "[PERSON_NAME]" at bounding box center [477, 167] width 172 height 42
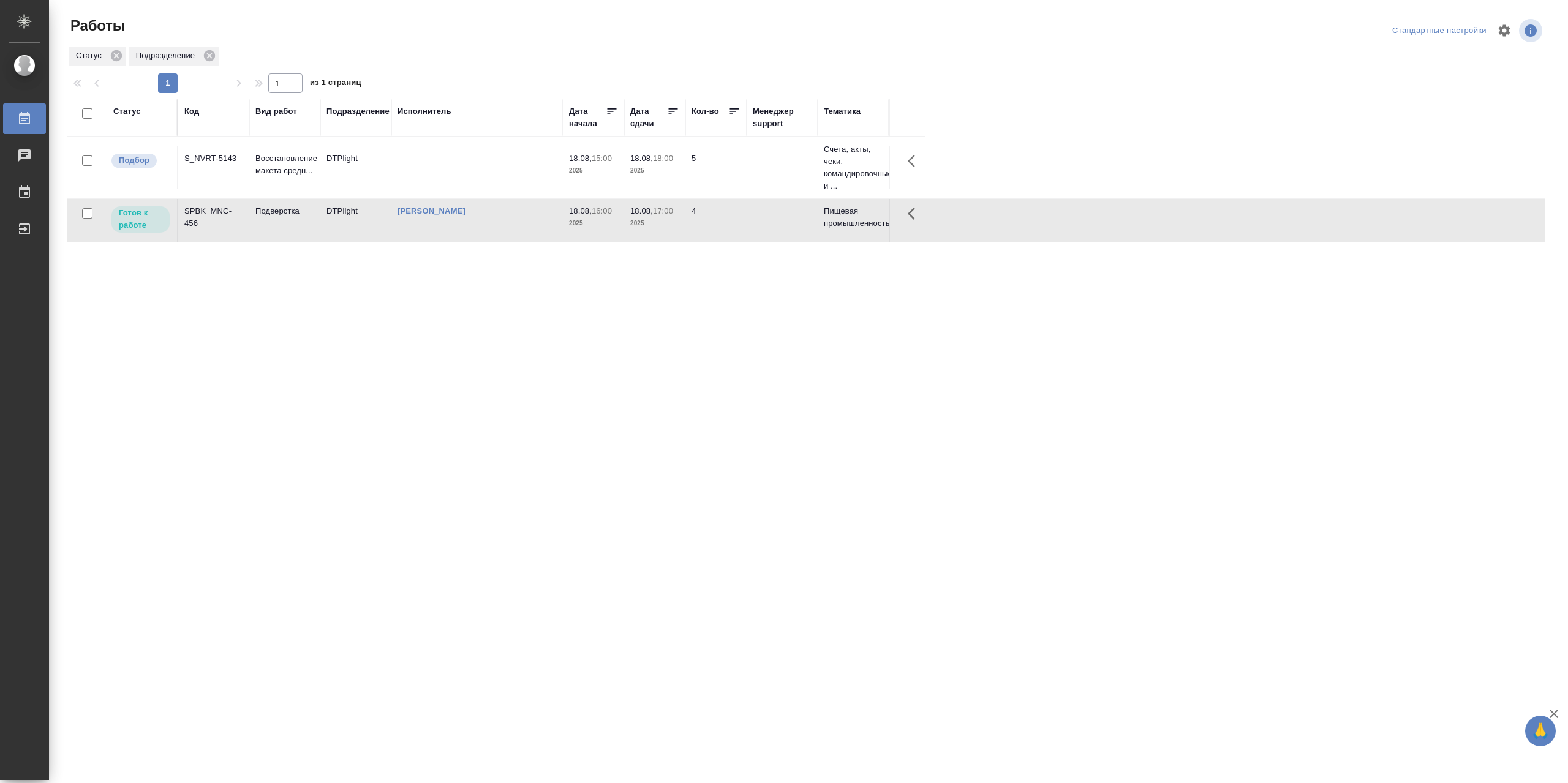
click at [463, 189] on td "[PERSON_NAME]" at bounding box center [477, 167] width 172 height 42
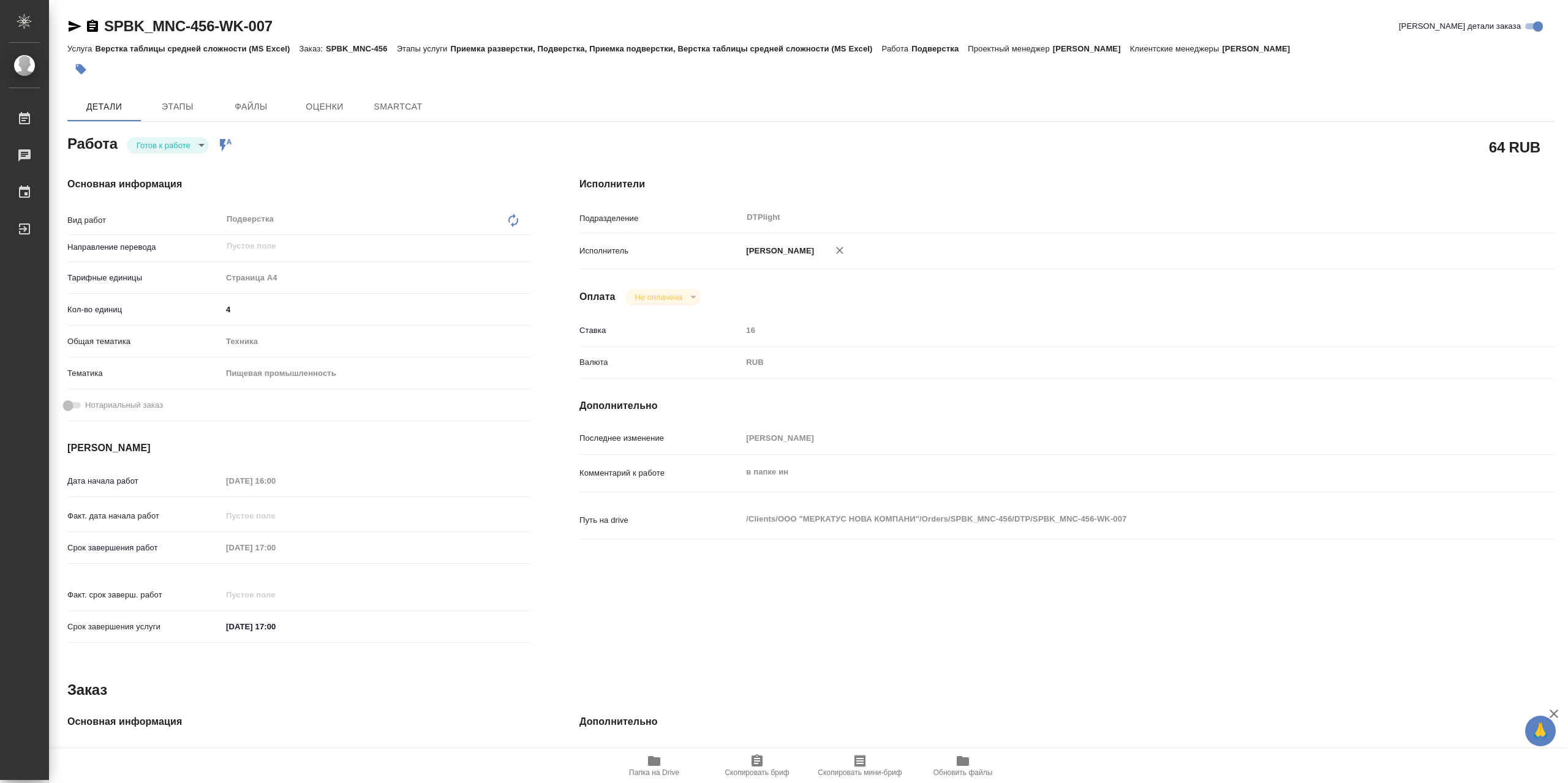
type textarea "x"
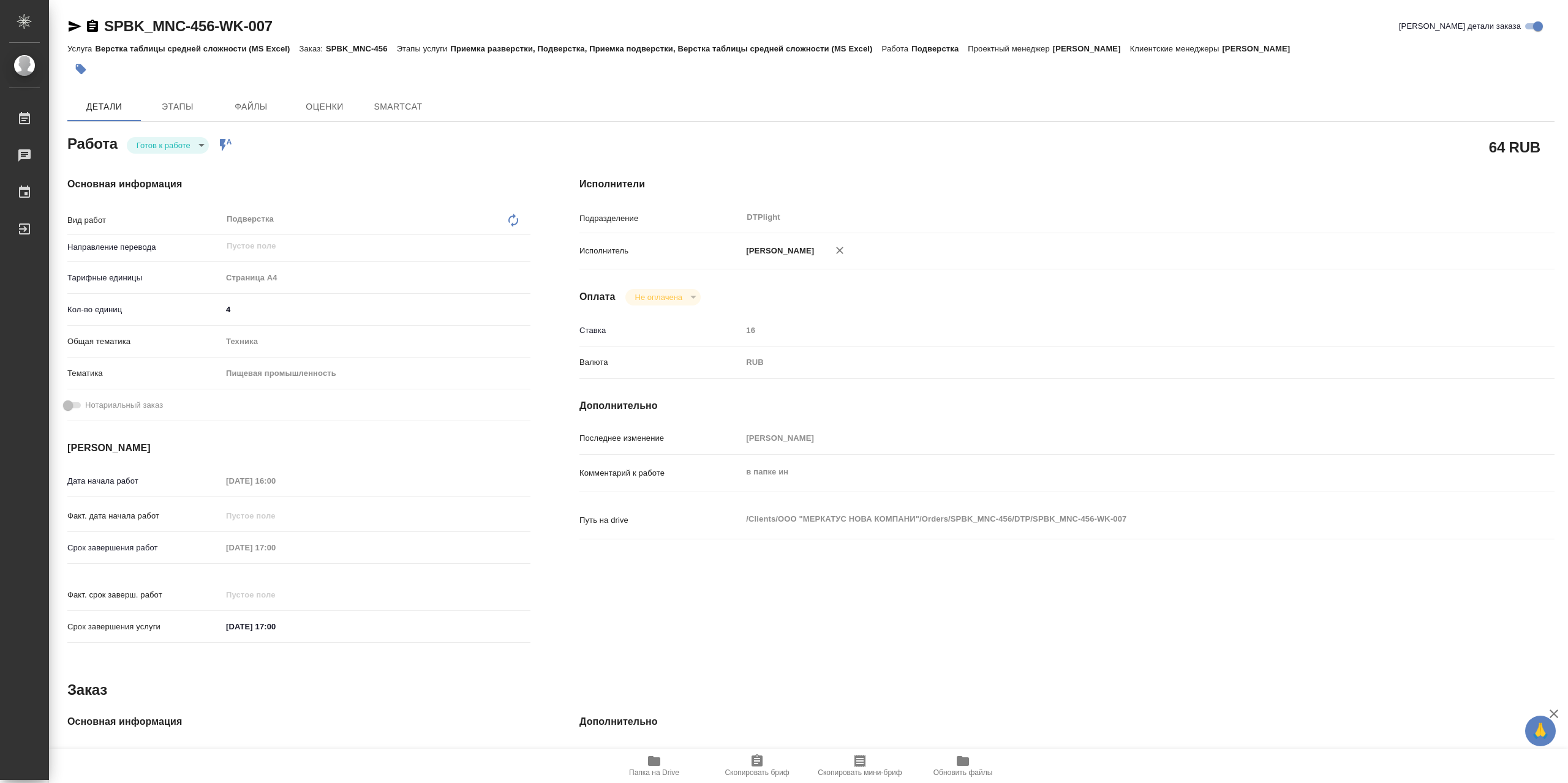
type textarea "x"
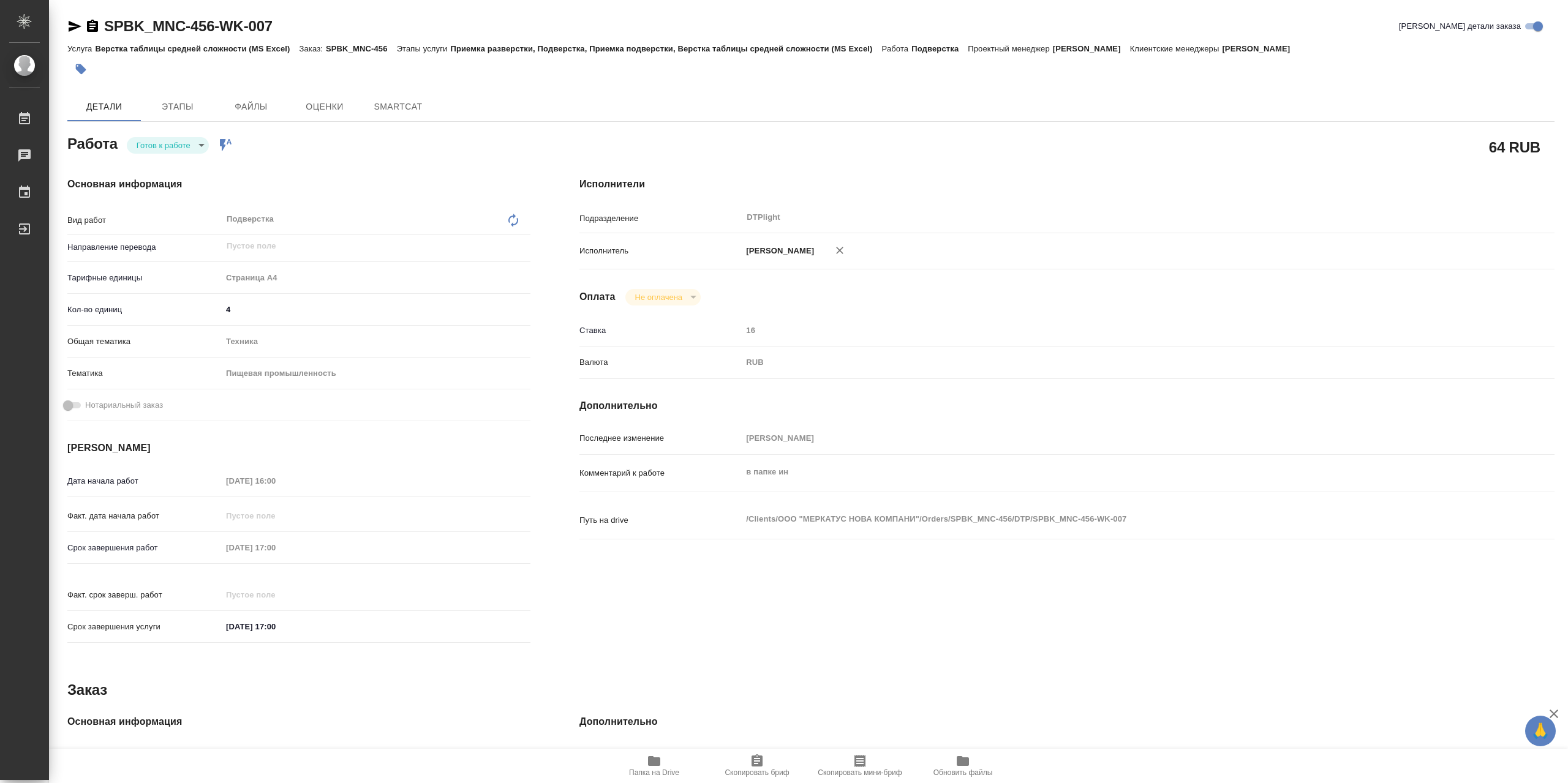
type textarea "x"
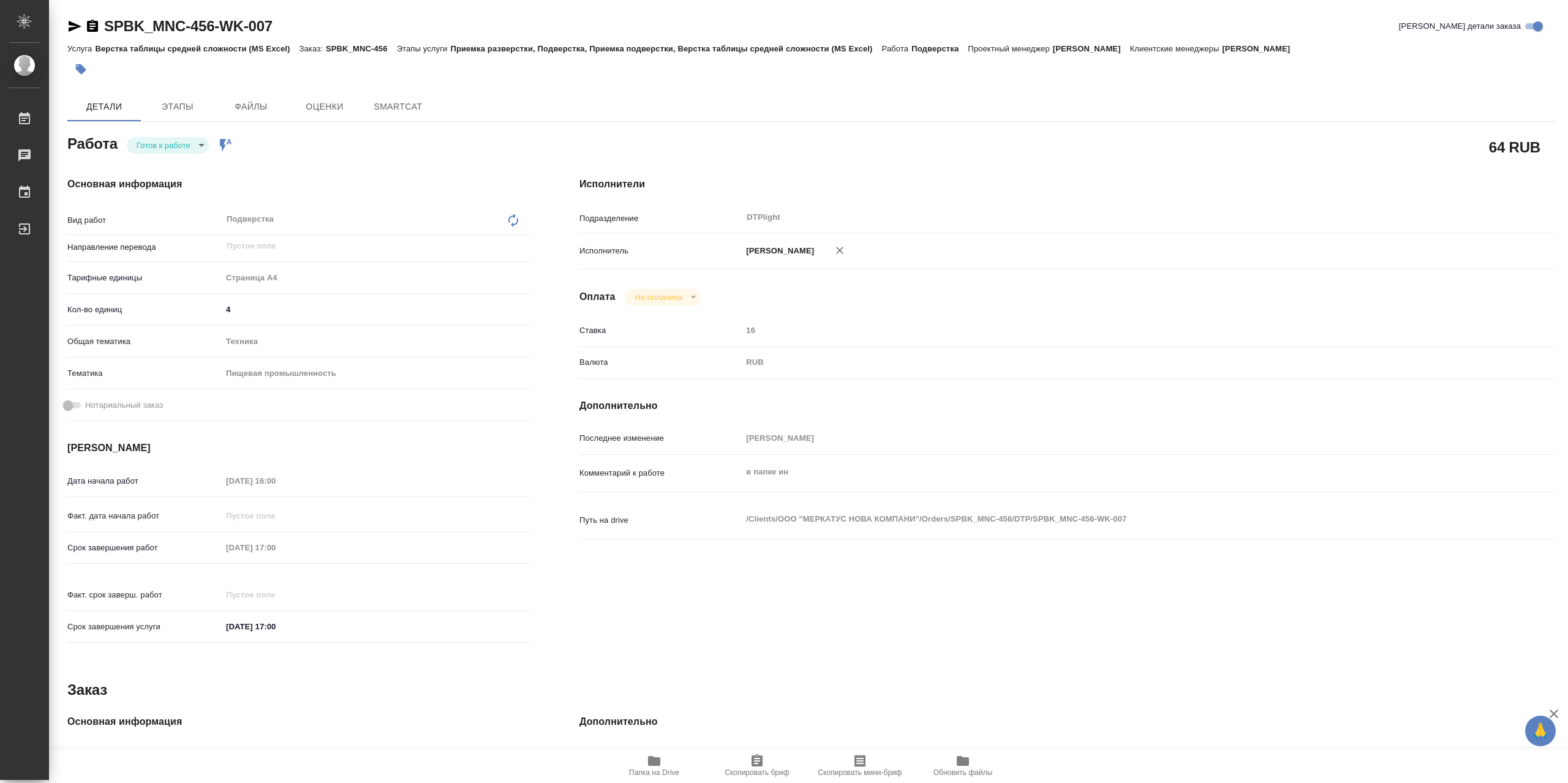
type textarea "x"
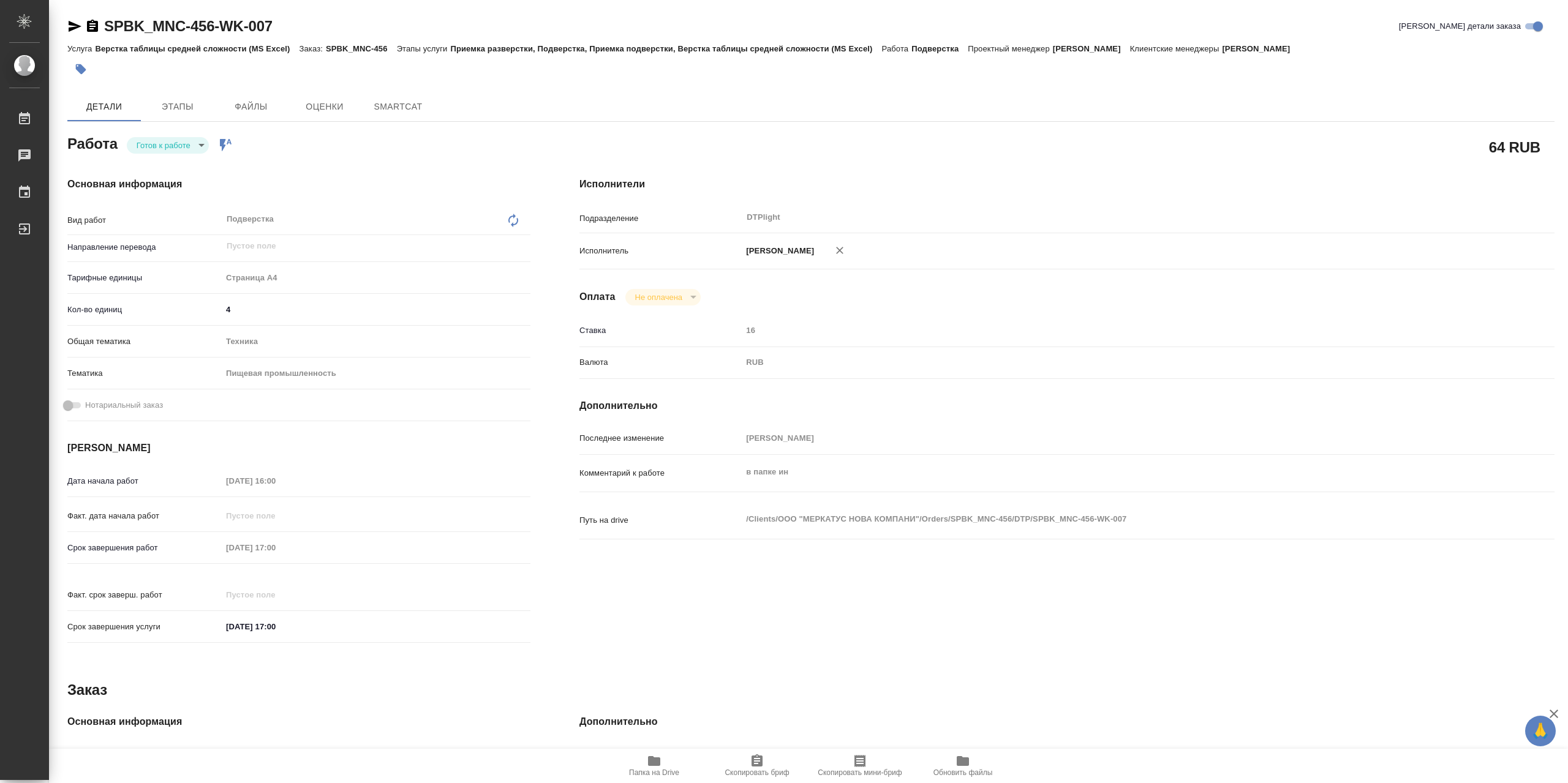
type textarea "x"
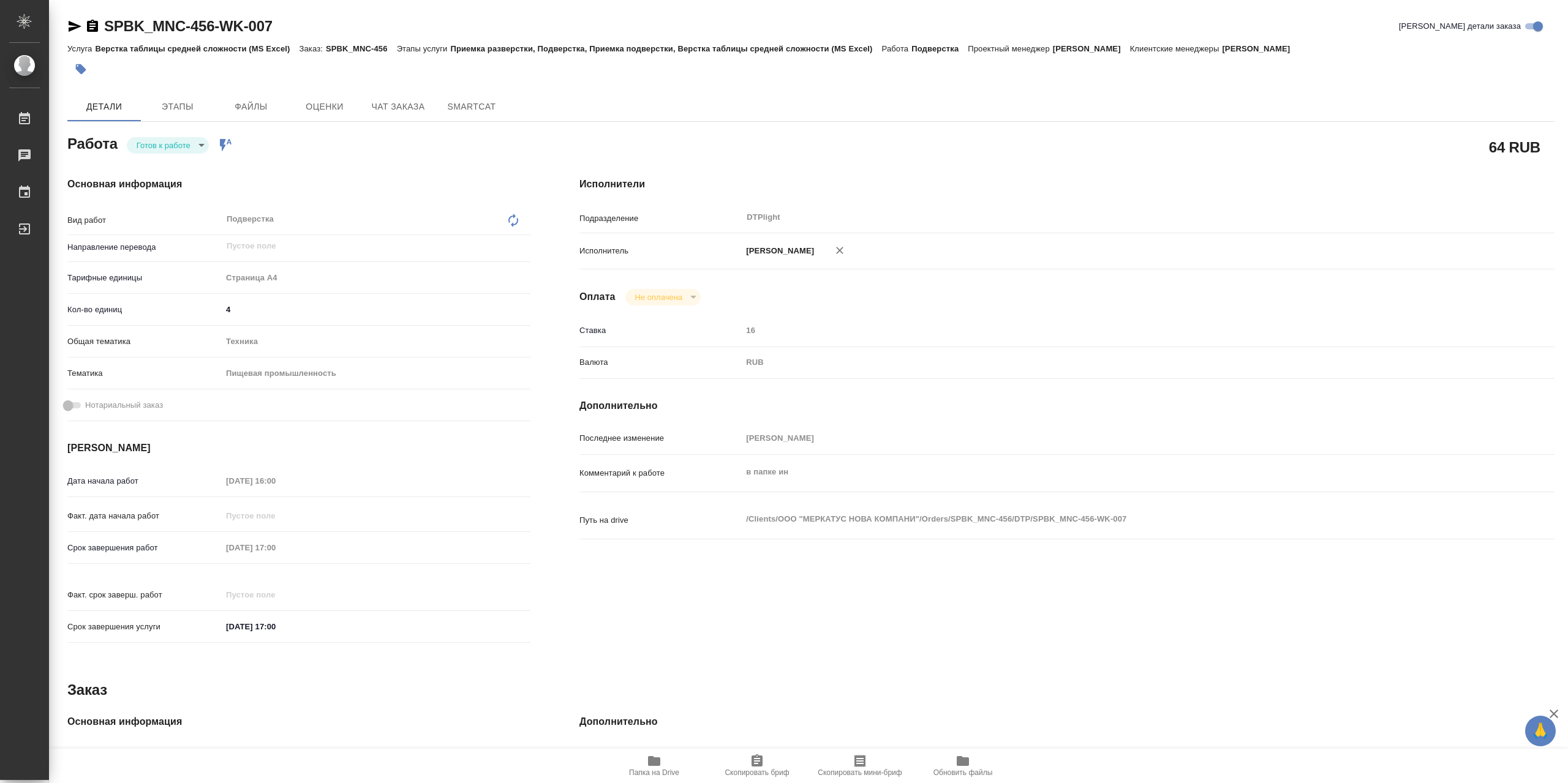
type textarea "x"
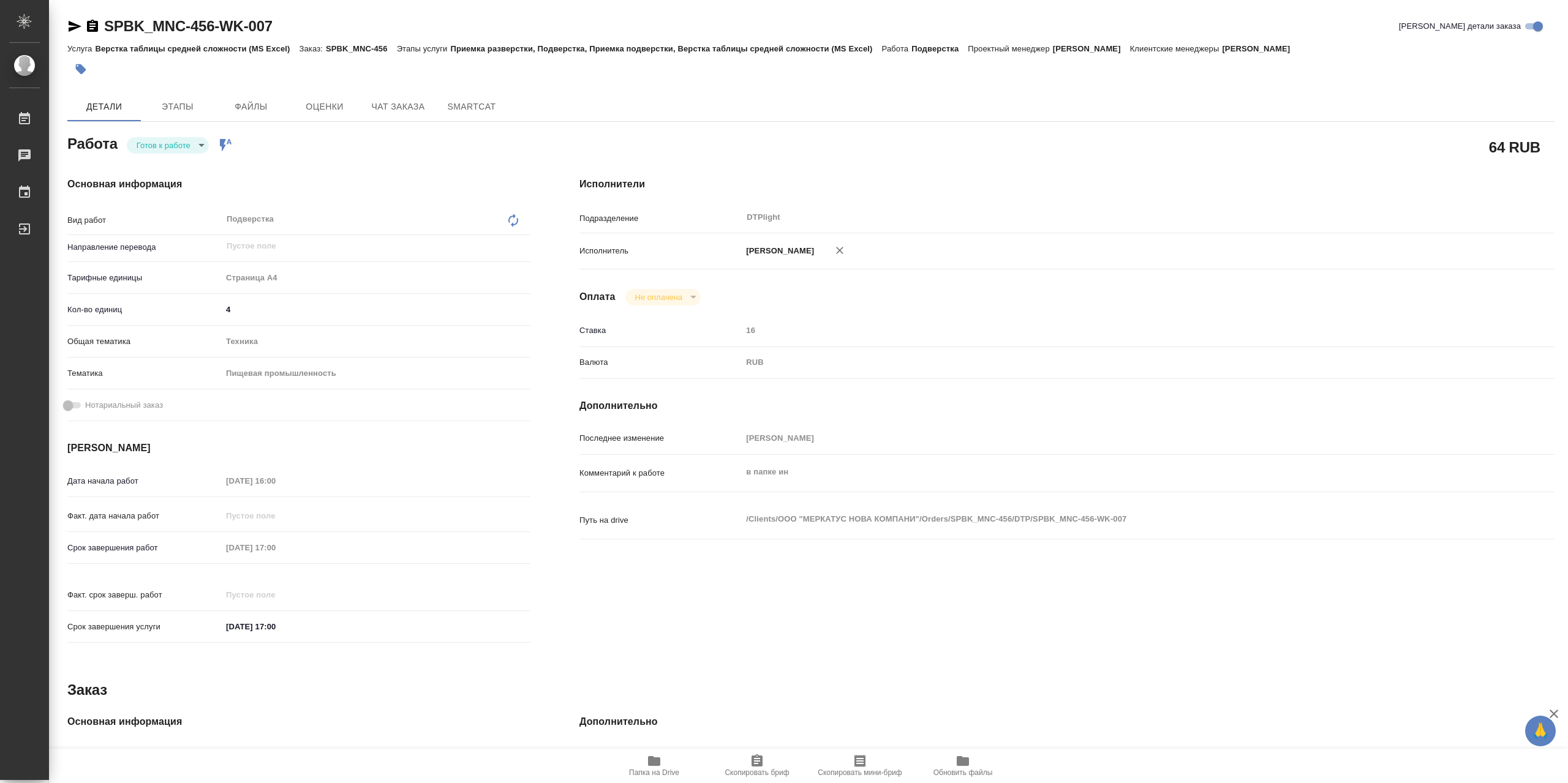
type textarea "x"
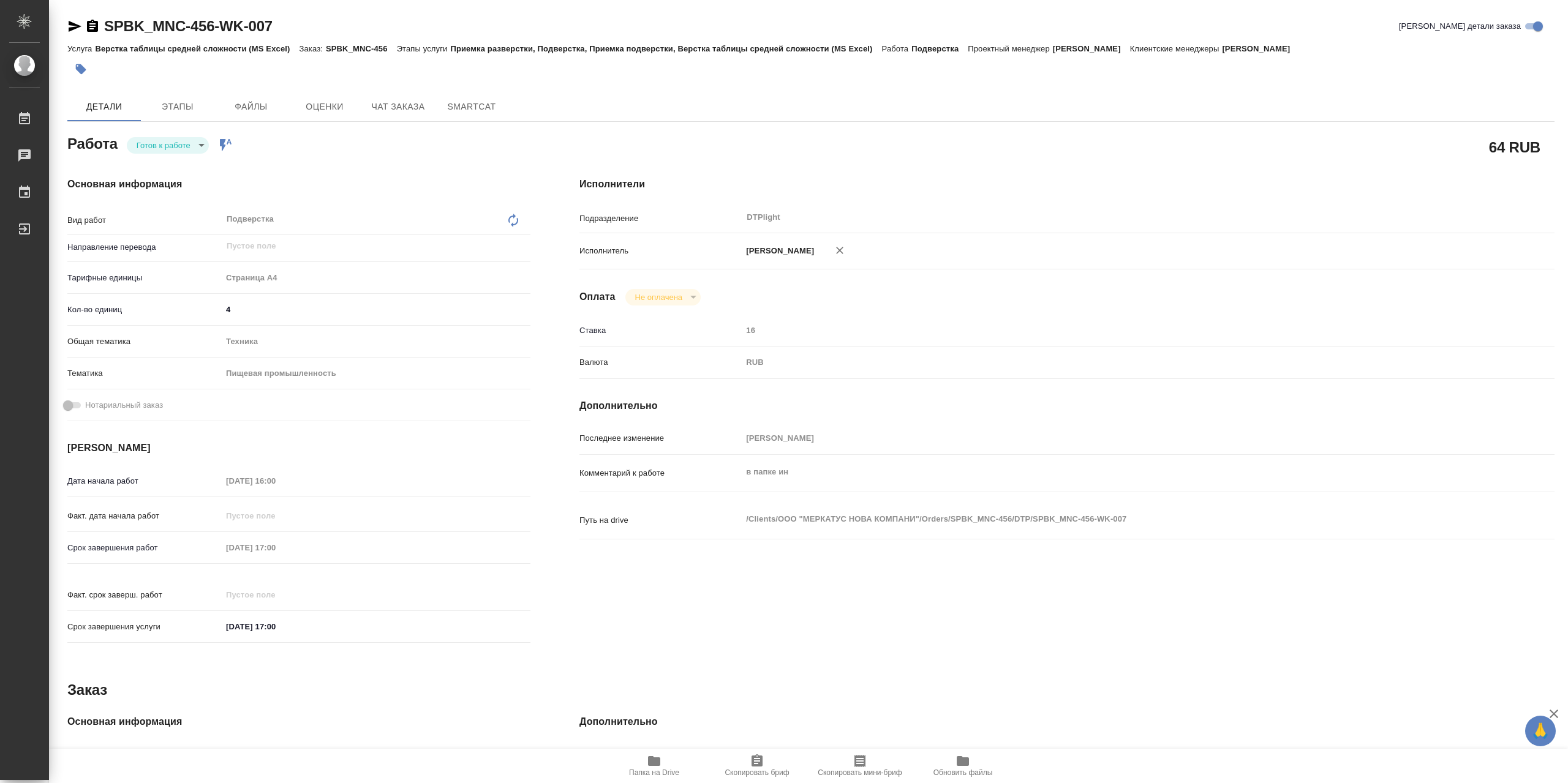
click at [185, 152] on body "🙏 .cls-1 fill:#fff; AWATERA Сархатов Руслан Работы Чаты График Выйти SPBK_MNC-4…" at bounding box center [784, 391] width 1568 height 783
click at [185, 150] on li "В работе" at bounding box center [167, 148] width 82 height 20
click at [667, 758] on span "Папка на Drive" at bounding box center [654, 765] width 88 height 23
type textarea "x"
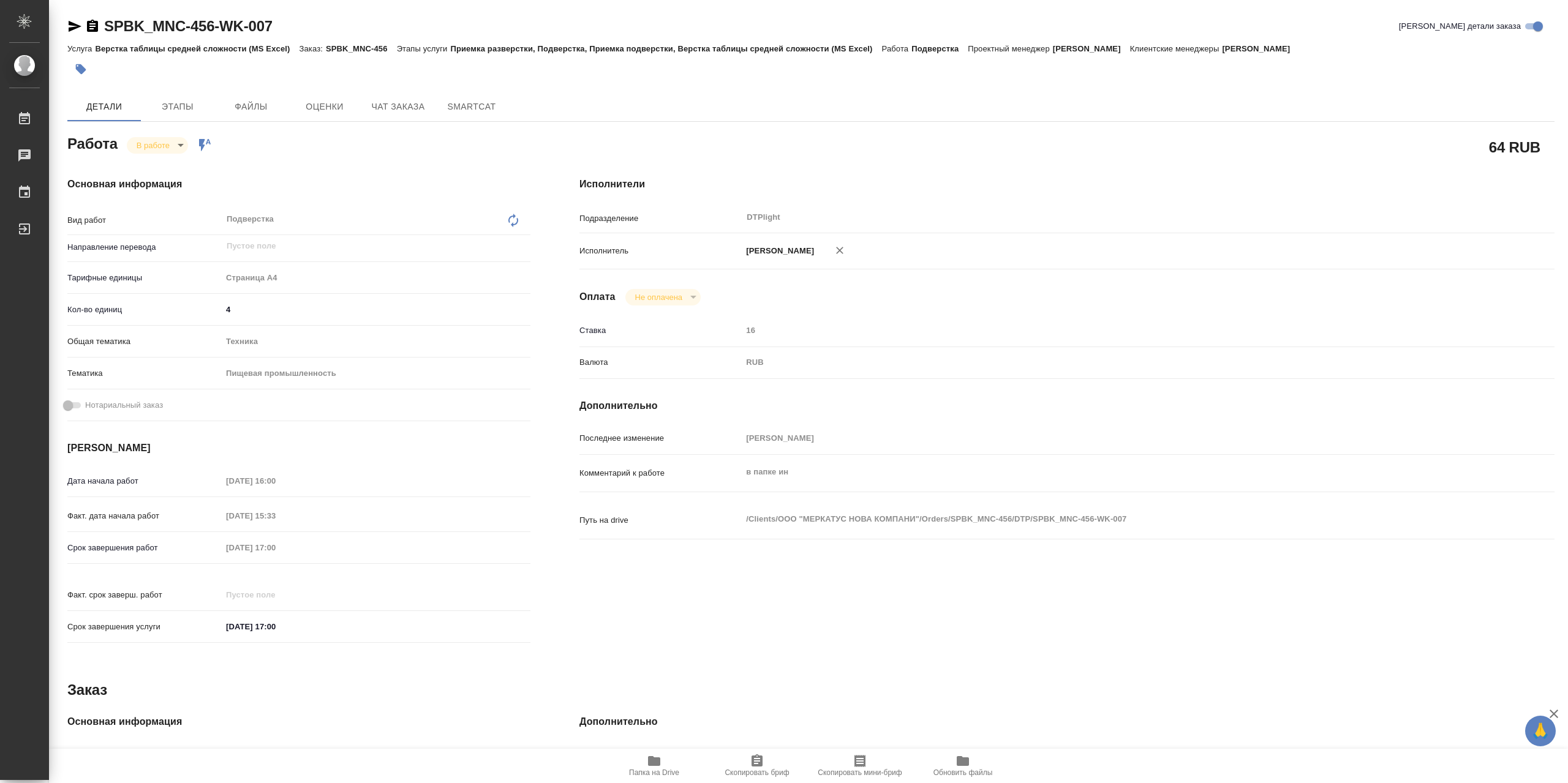
type textarea "x"
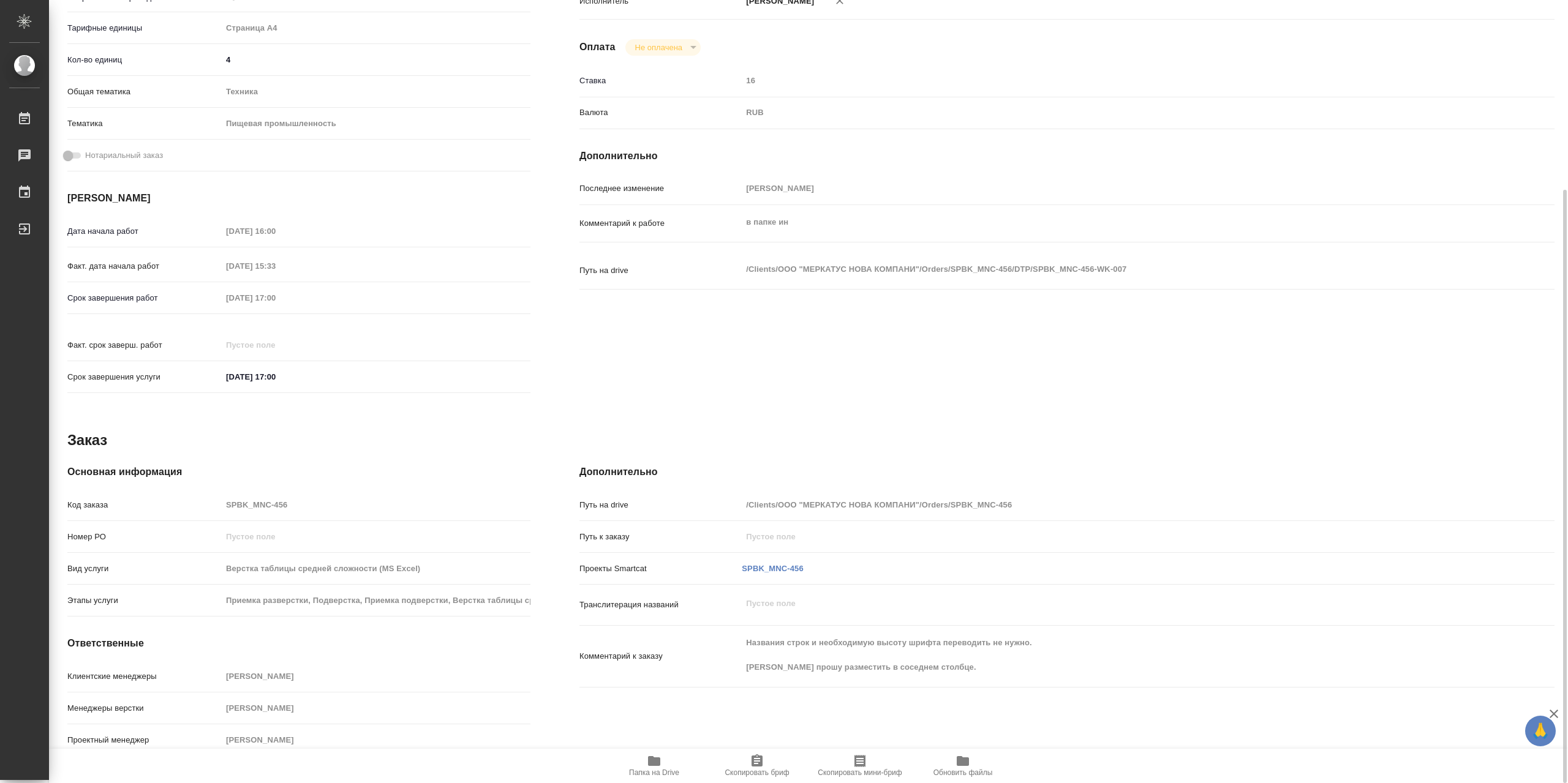
click at [670, 762] on span "Папка на Drive" at bounding box center [654, 765] width 88 height 23
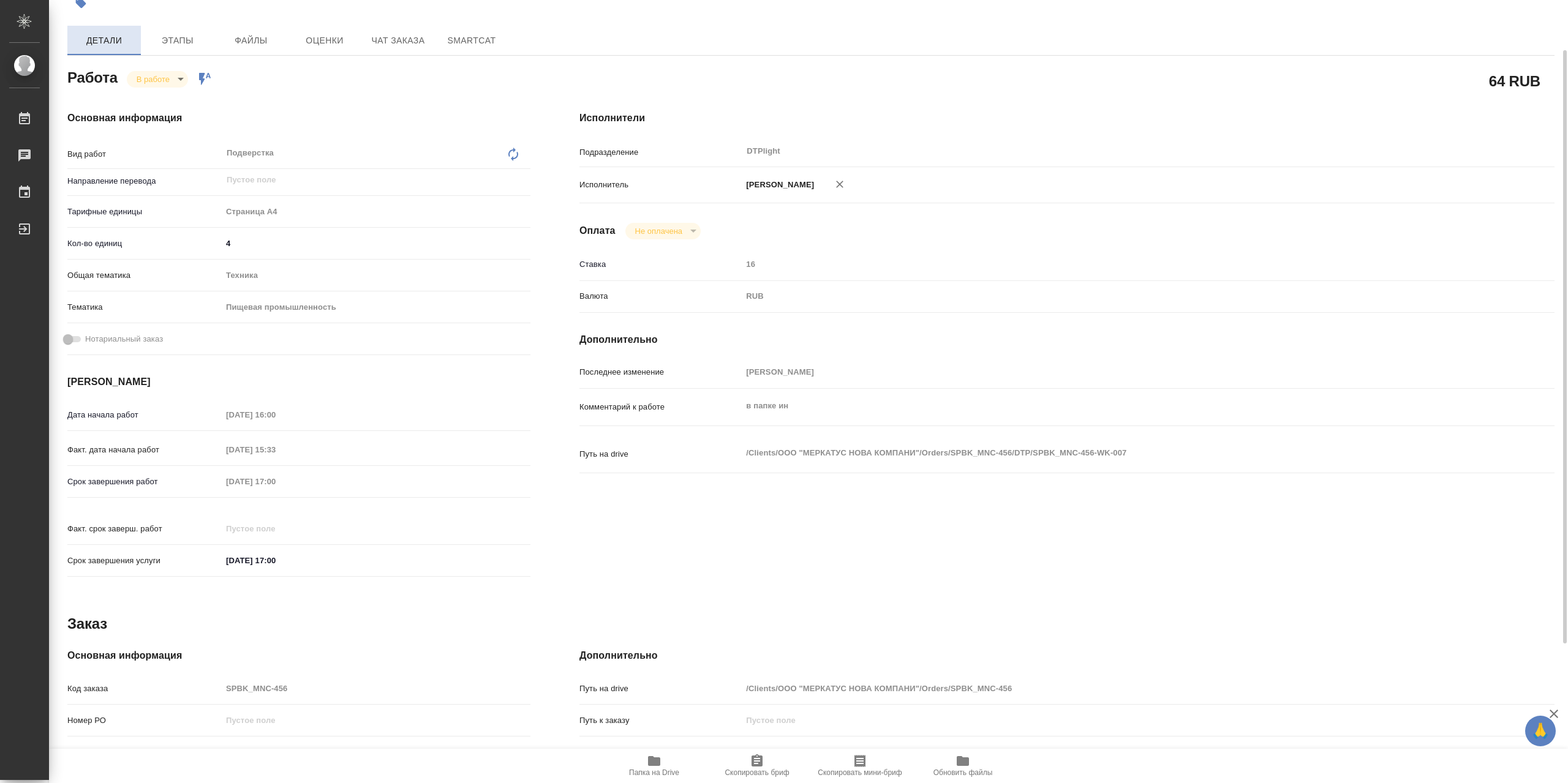
scroll to position [0, 0]
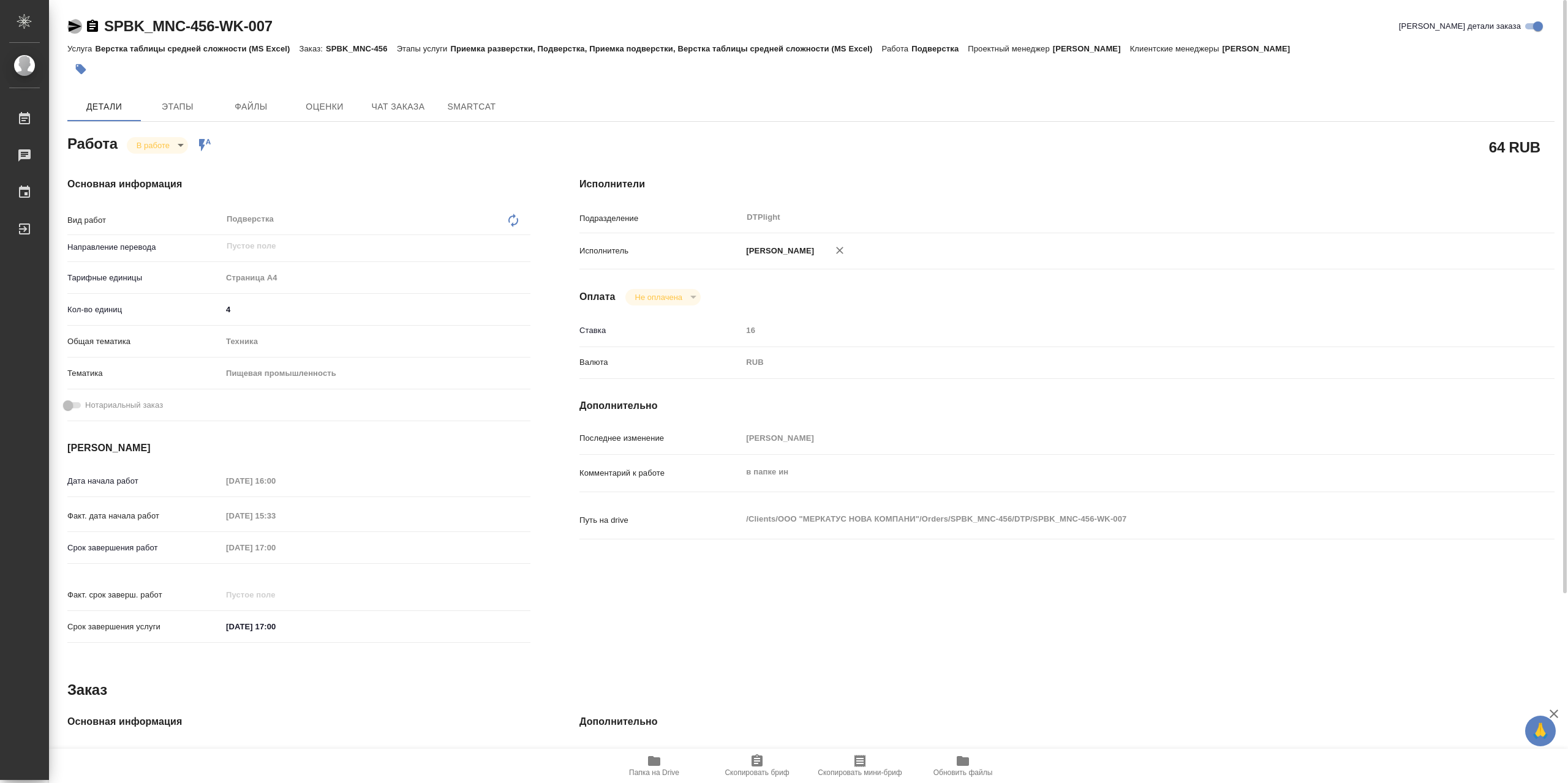
click at [75, 25] on icon "button" at bounding box center [75, 25] width 13 height 11
click at [154, 153] on body "🙏 .cls-1 fill:#fff; AWATERA Сархатов Руслан Работы 0 Чаты График Выйти SPBK_MNC…" at bounding box center [784, 391] width 1568 height 783
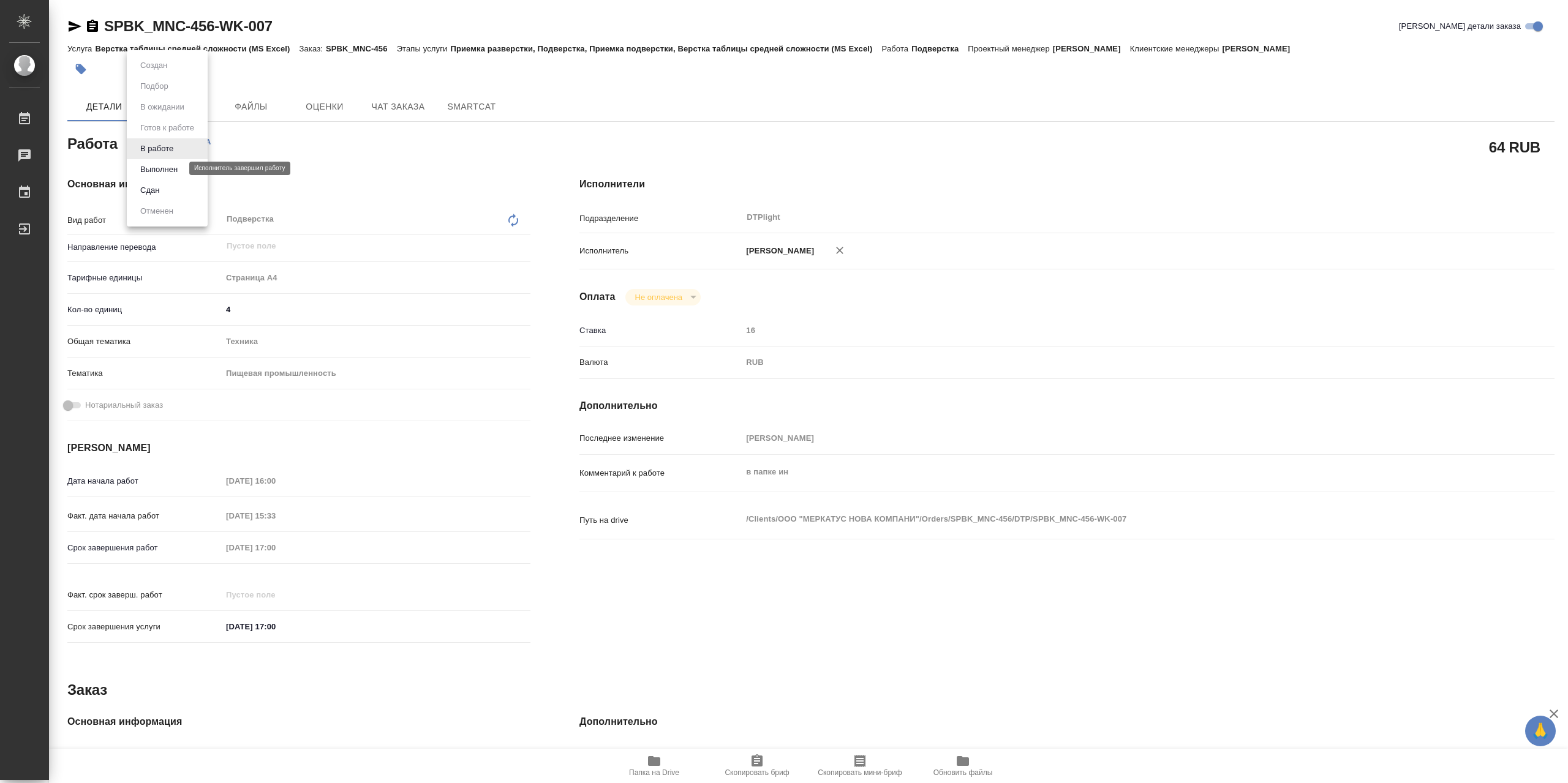
click at [164, 164] on button "Выполнен" at bounding box center [158, 169] width 45 height 13
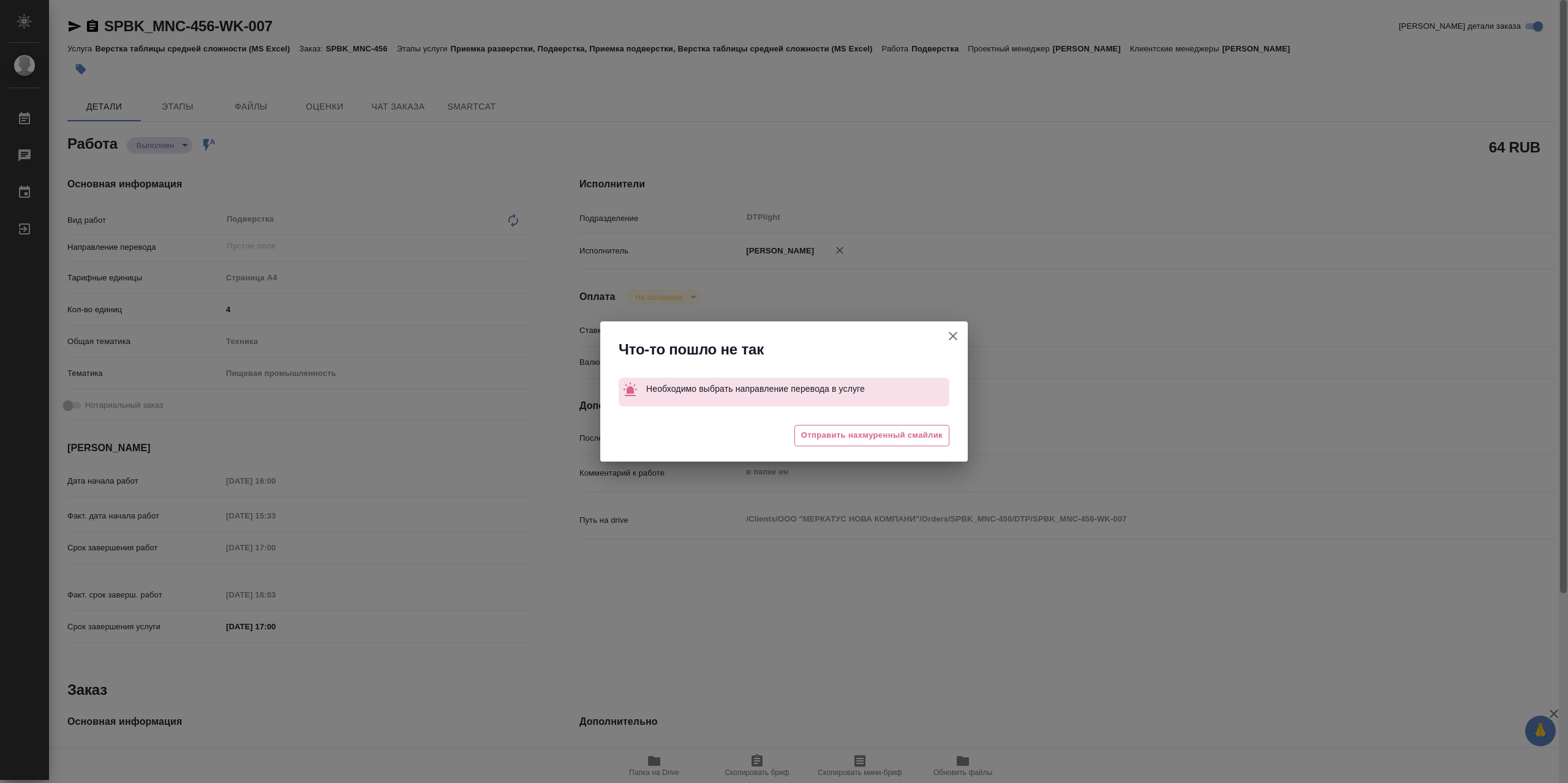
type textarea "x"
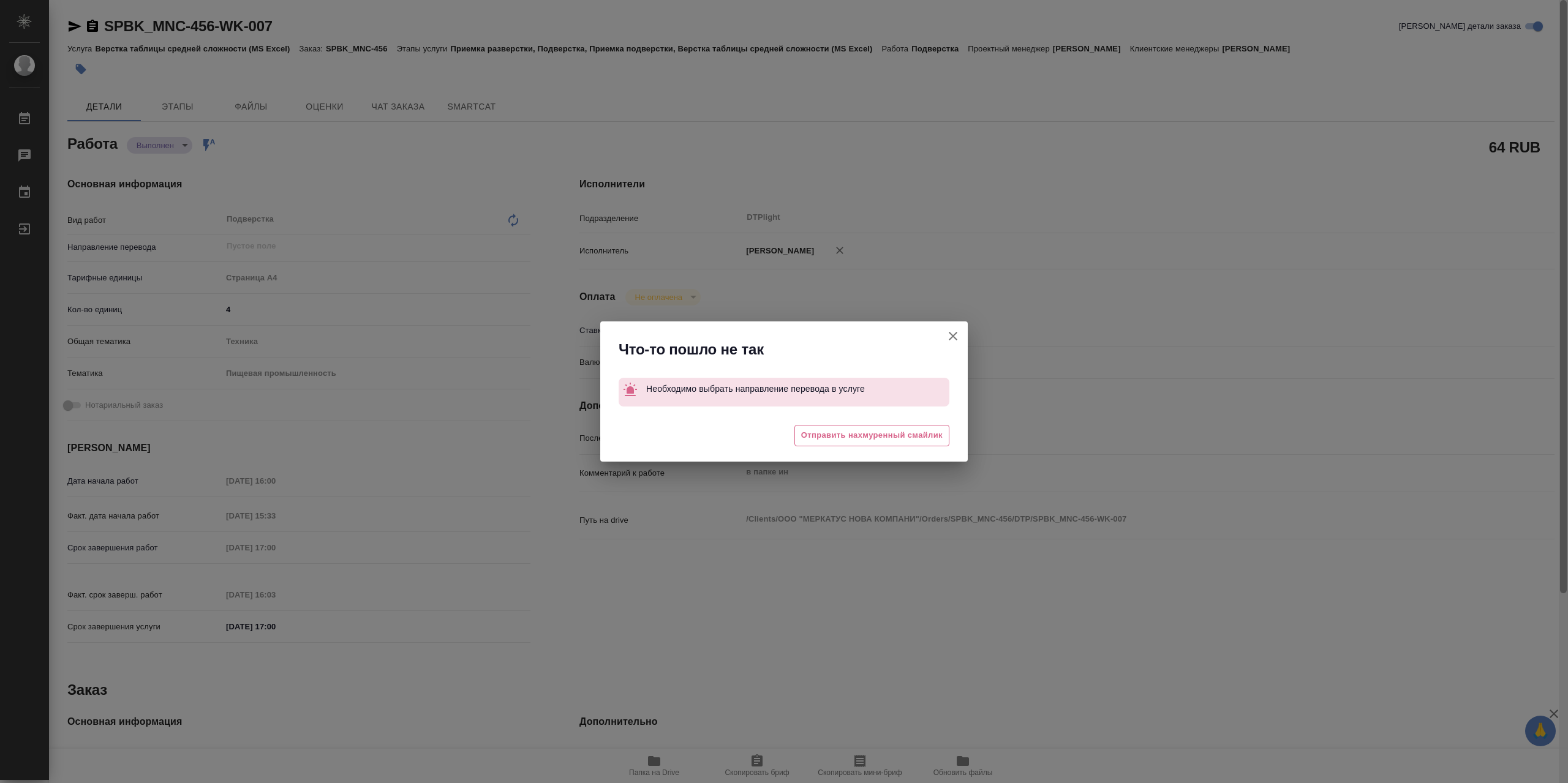
type textarea "x"
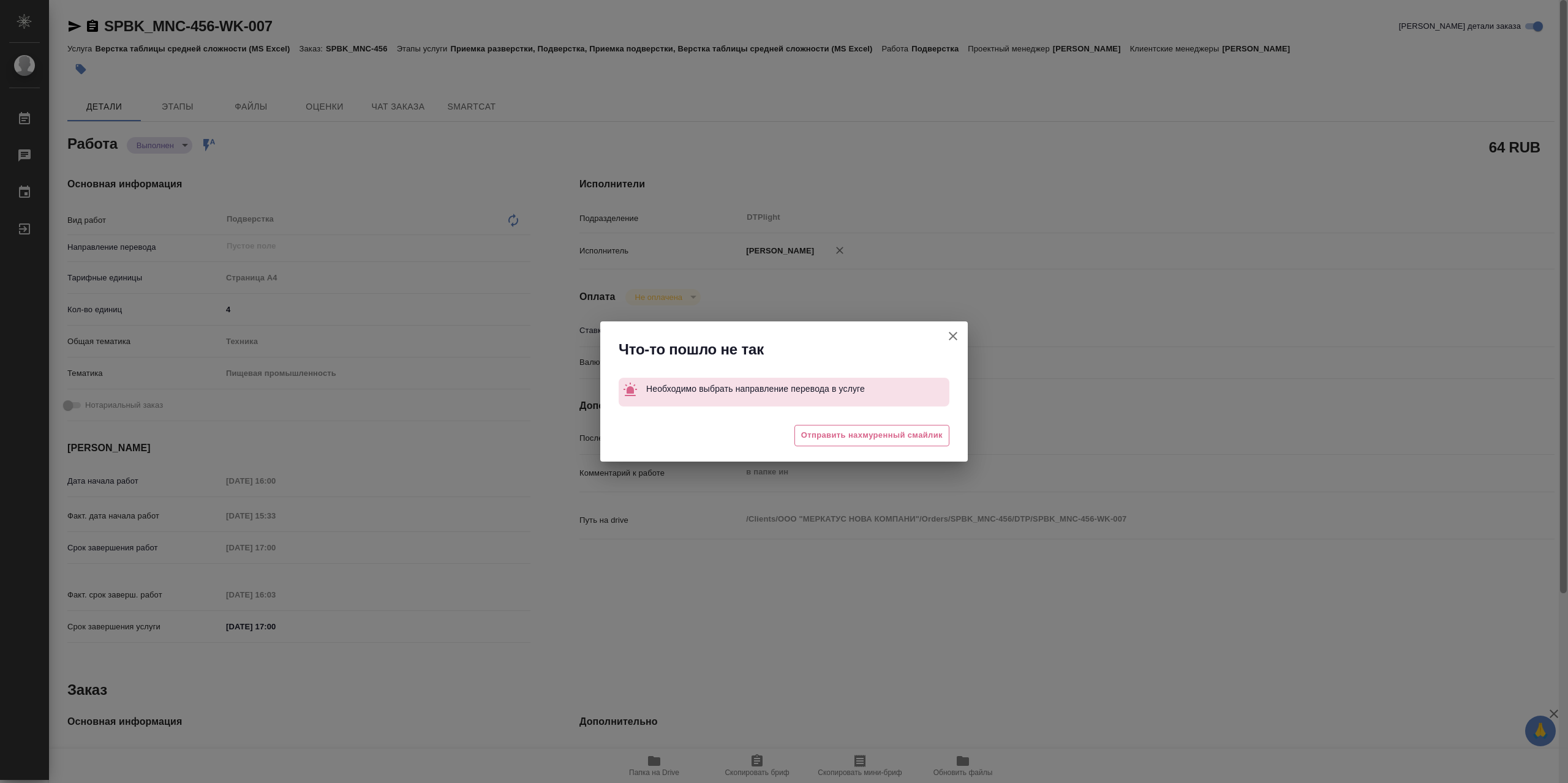
type textarea "x"
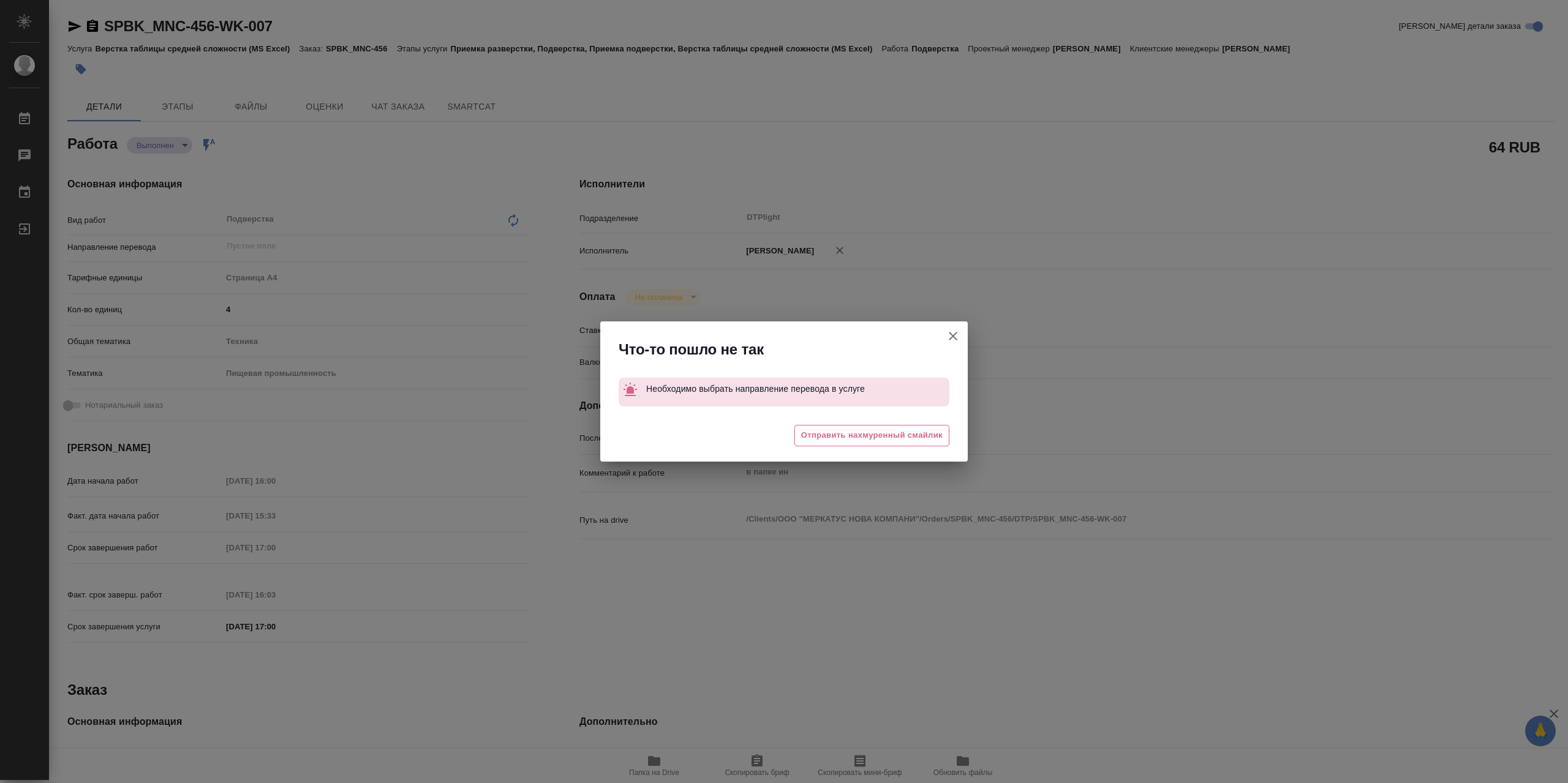
type textarea "x"
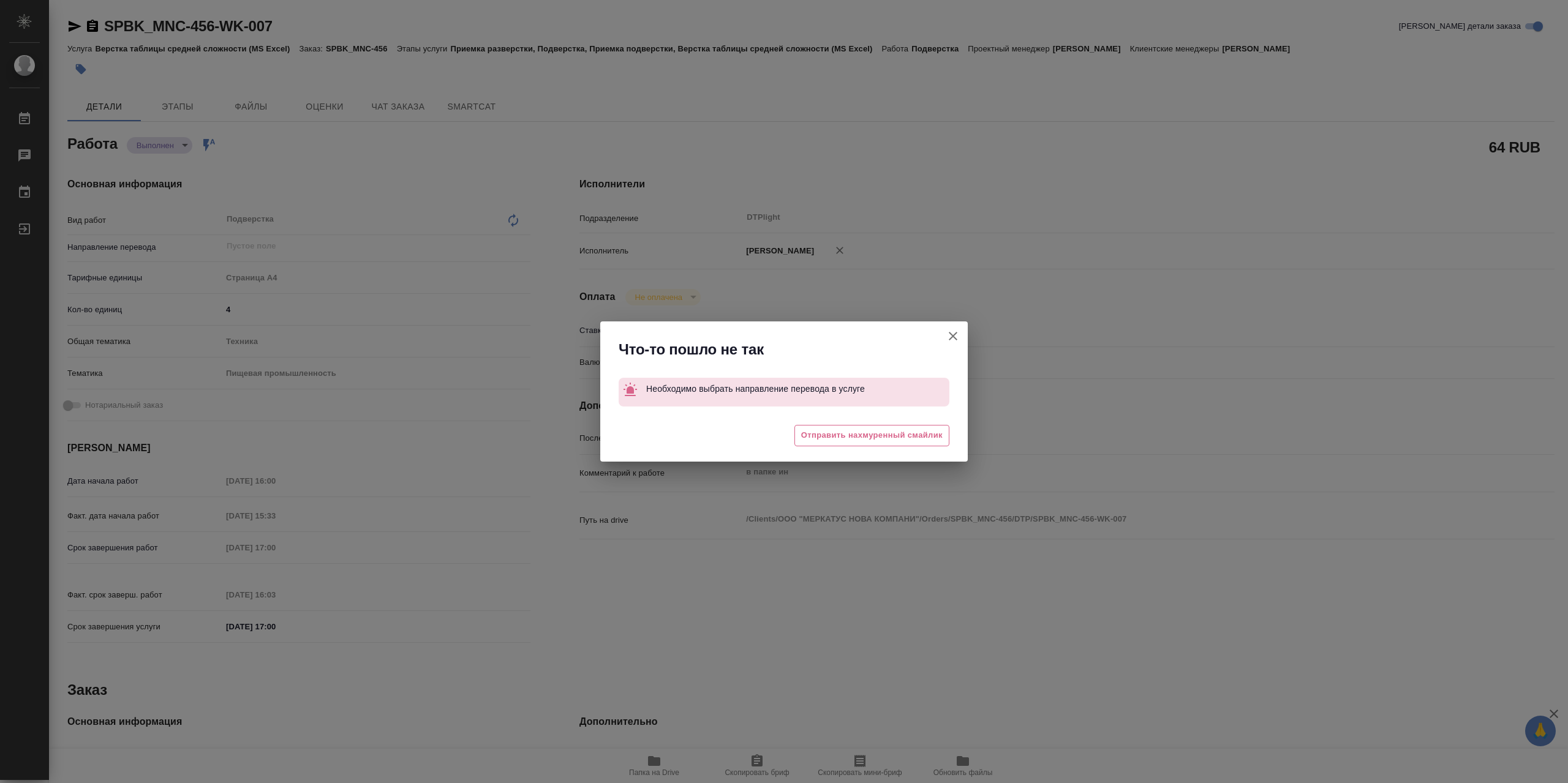
click at [956, 336] on icon "button" at bounding box center [953, 336] width 15 height 15
type textarea "x"
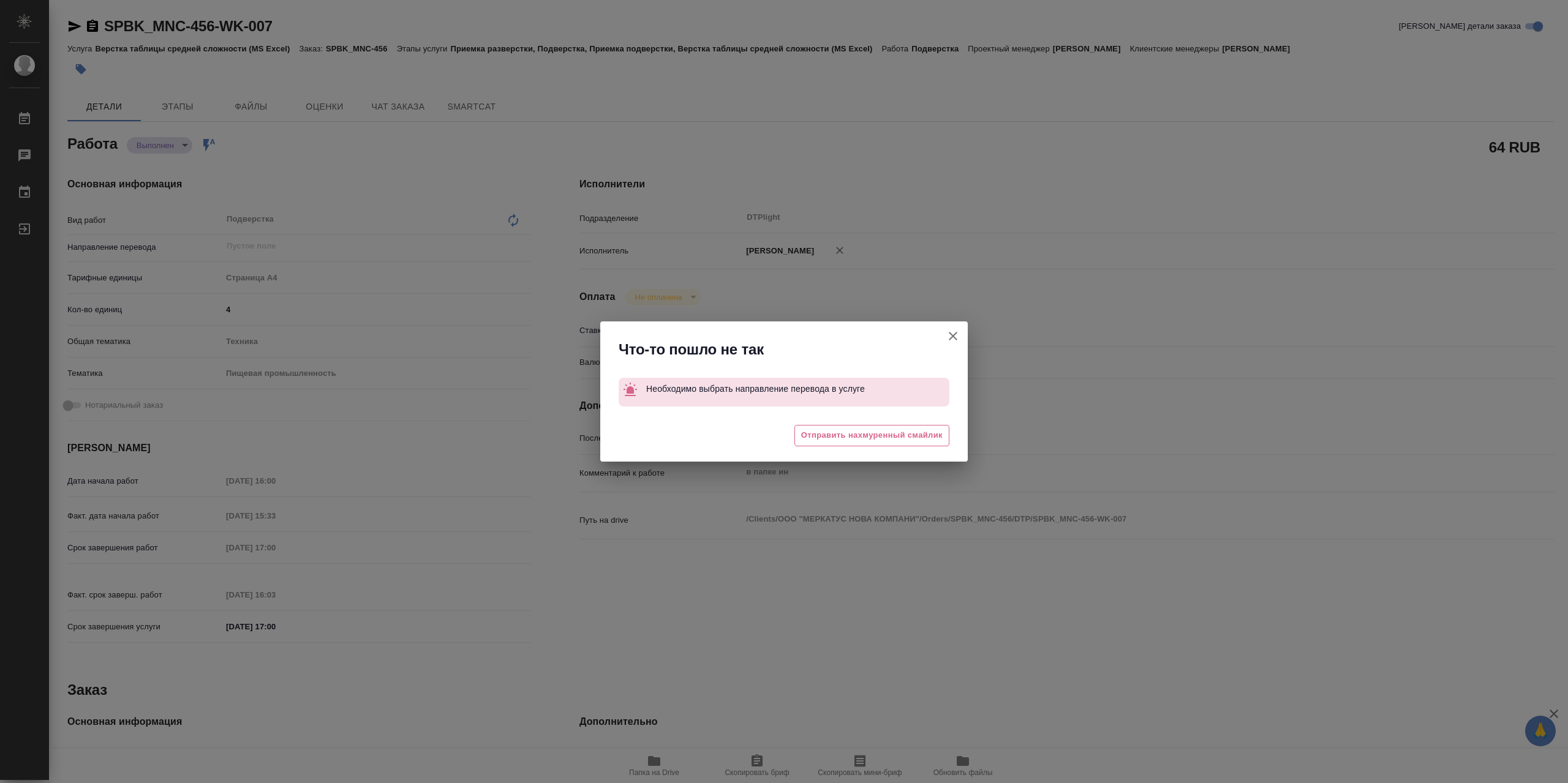
type textarea "x"
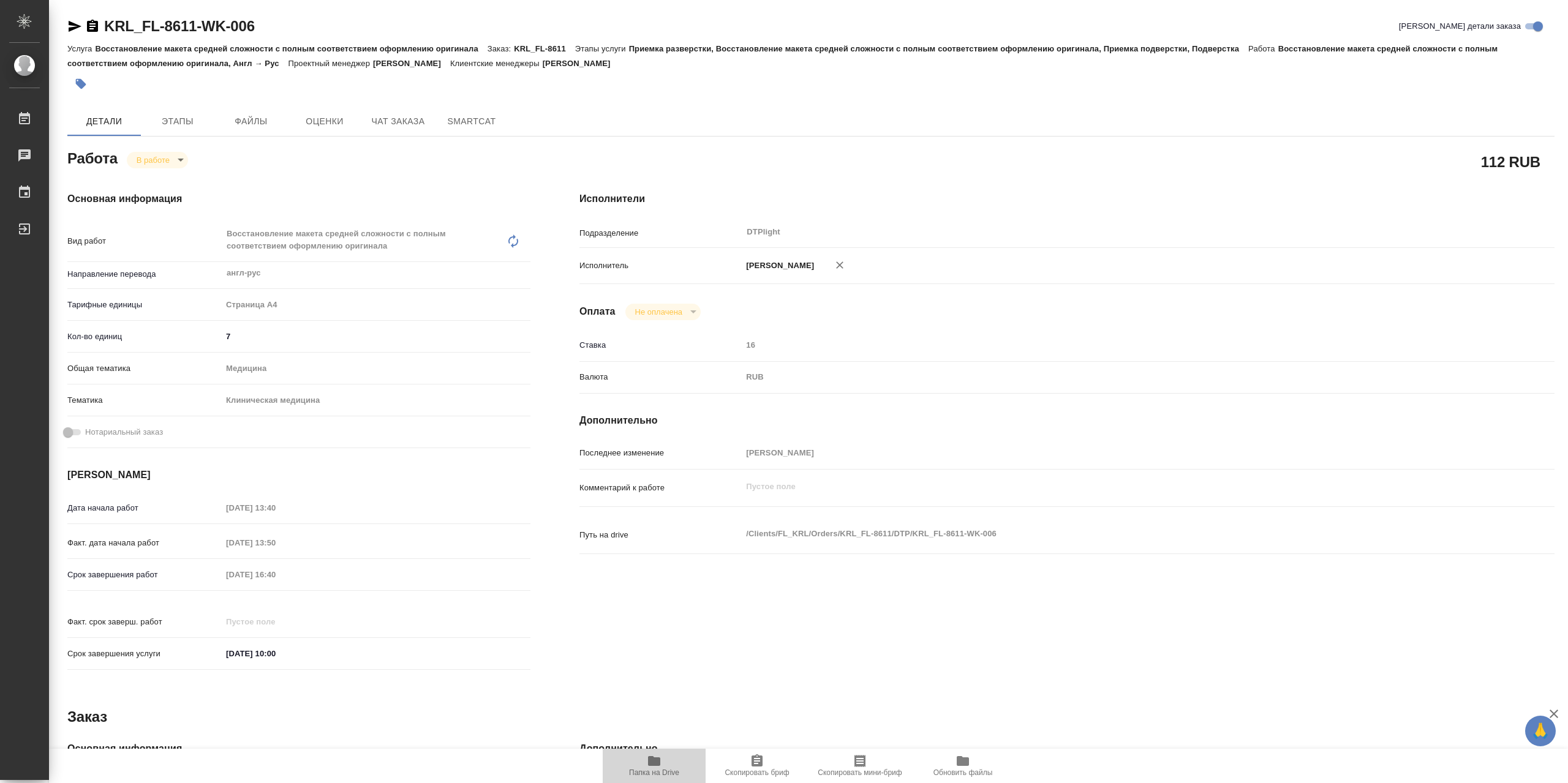
click at [652, 776] on span "Папка на Drive" at bounding box center [653, 772] width 50 height 8
click at [652, 754] on icon "button" at bounding box center [654, 761] width 15 height 15
click at [171, 156] on body "🙏 .cls-1 fill:#fff; AWATERA Сархатов Руслан Работы 0 Чаты График Выйти KRL_FL-8…" at bounding box center [784, 391] width 1568 height 783
click at [177, 163] on body "🙏 .cls-1 fill:#fff; AWATERA Сархатов Руслан Работы 0 Чаты График Выйти KRL_FL-8…" at bounding box center [784, 391] width 1568 height 783
click at [180, 185] on button "Выполнен" at bounding box center [158, 184] width 45 height 13
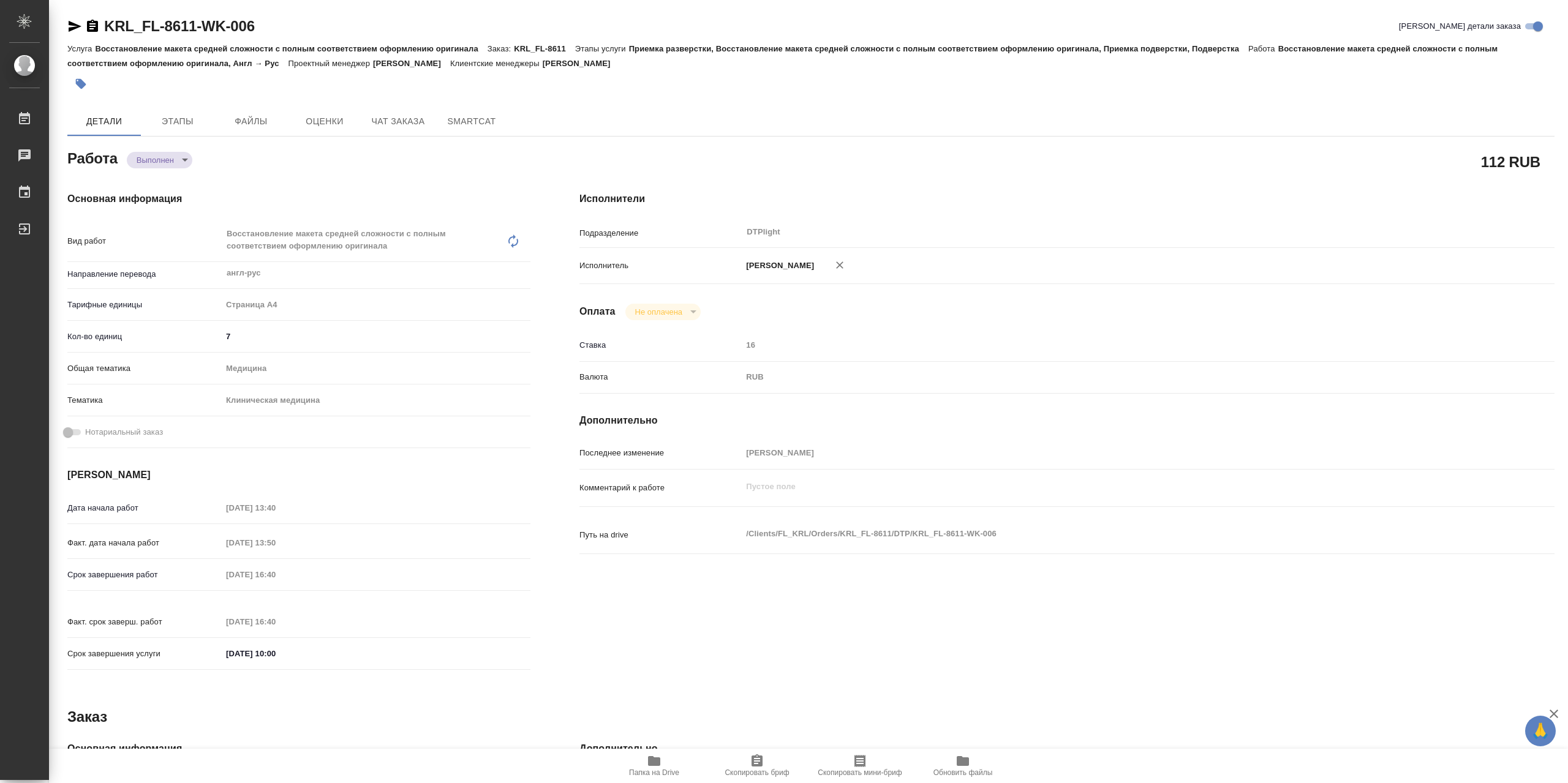
type textarea "x"
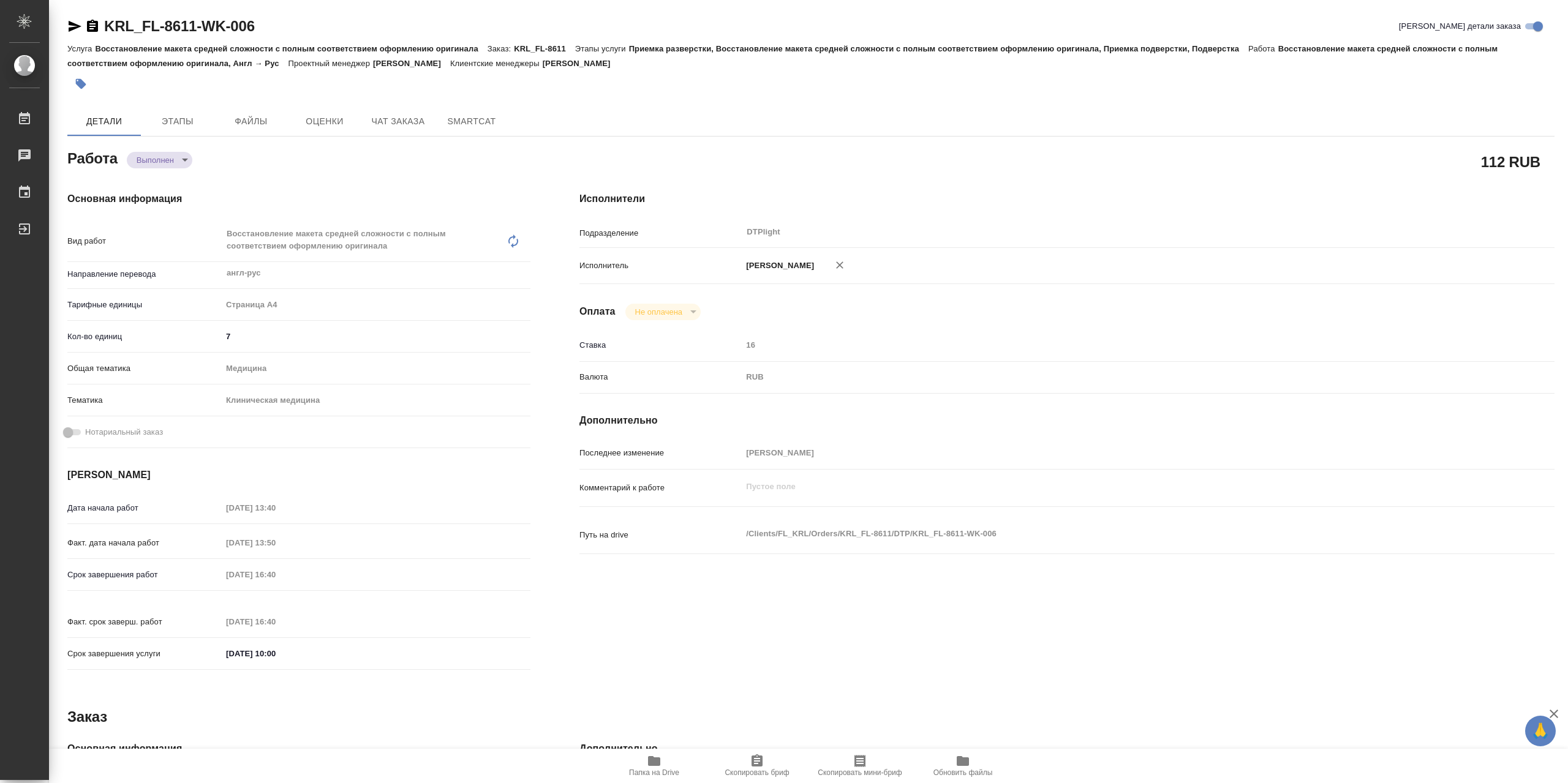
type textarea "x"
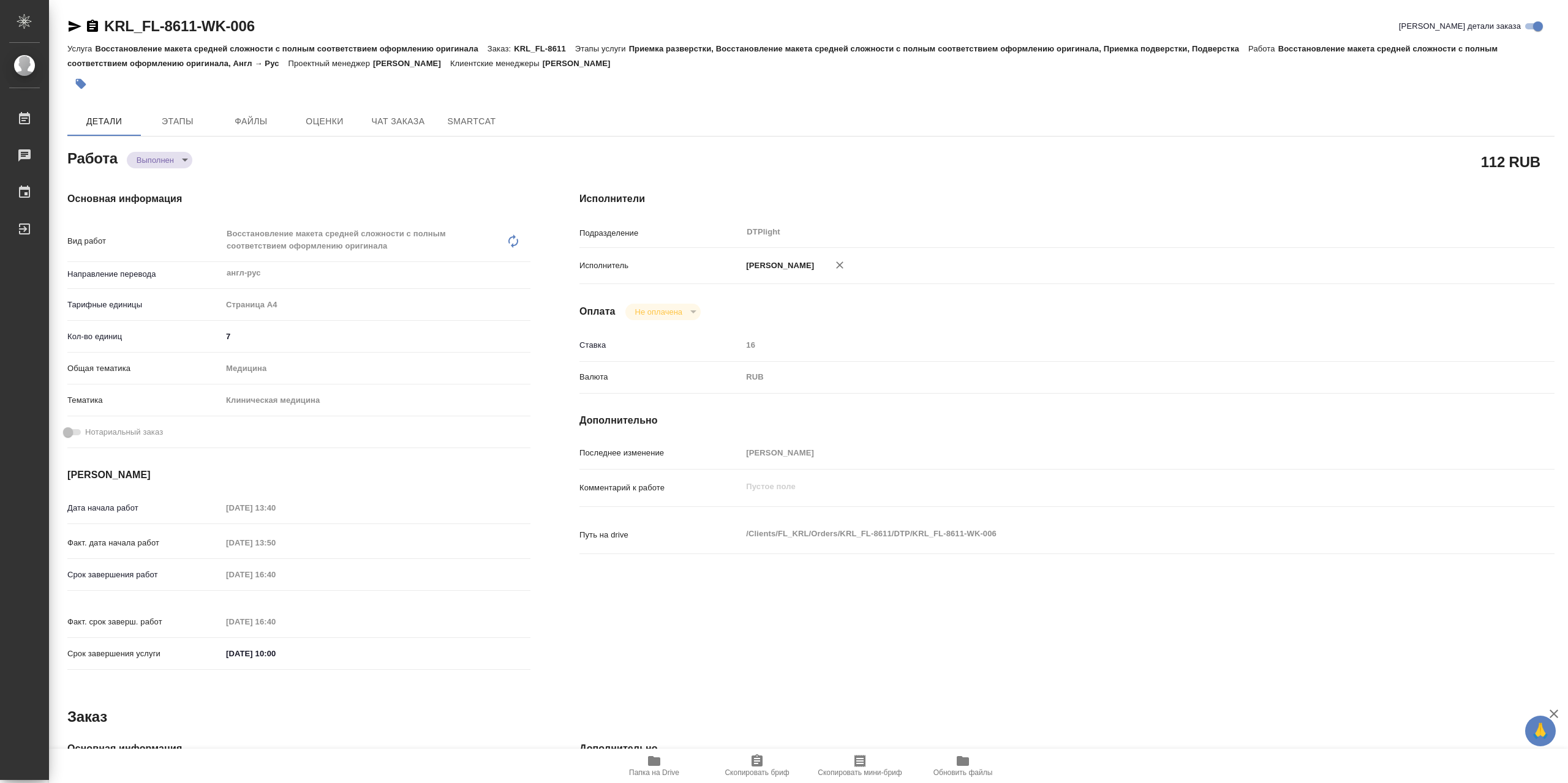
type textarea "x"
